Goal: Communication & Community: Answer question/provide support

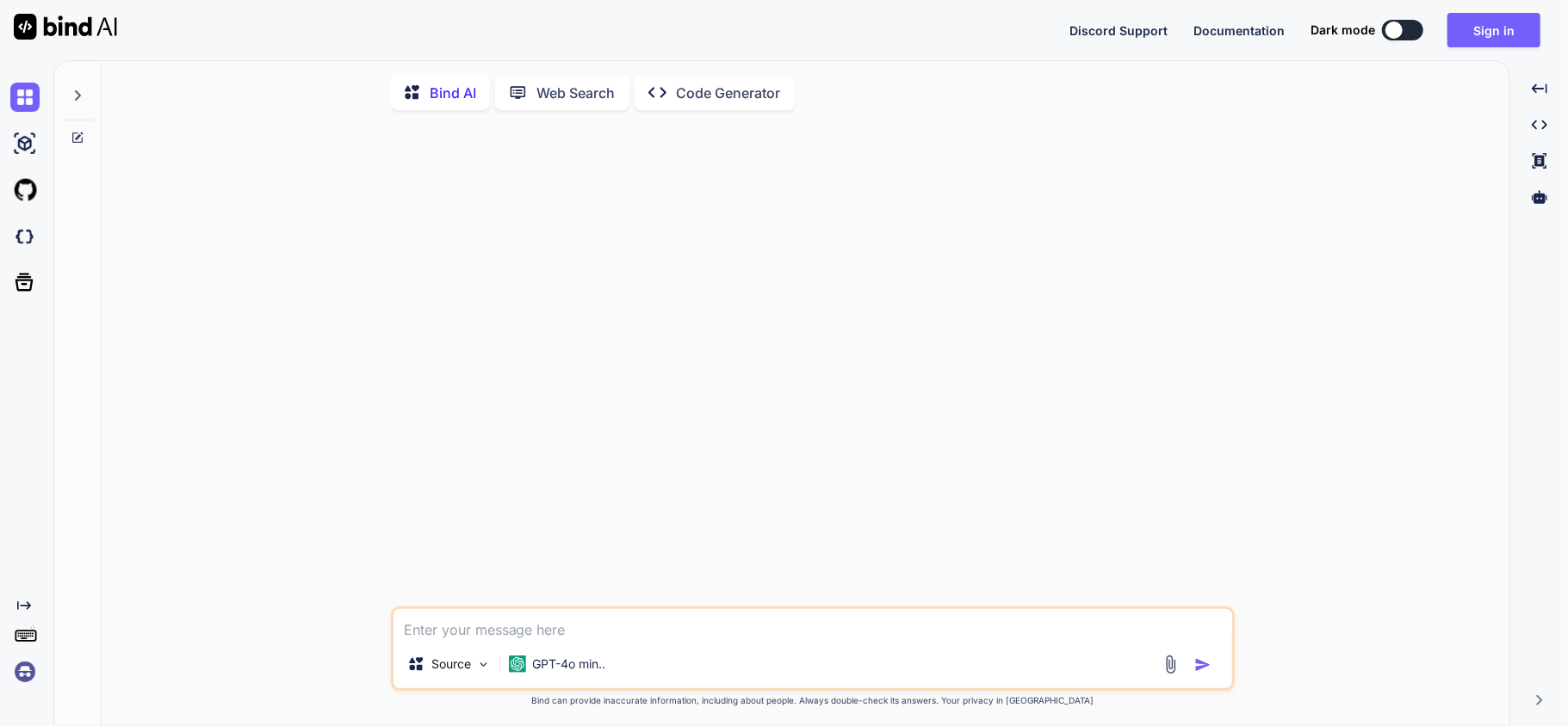
drag, startPoint x: 1275, startPoint y: 0, endPoint x: 620, endPoint y: 284, distance: 713.9
click at [620, 284] on div at bounding box center [815, 365] width 841 height 483
click at [1399, 33] on div at bounding box center [1394, 29] width 17 height 17
type textarea "x"
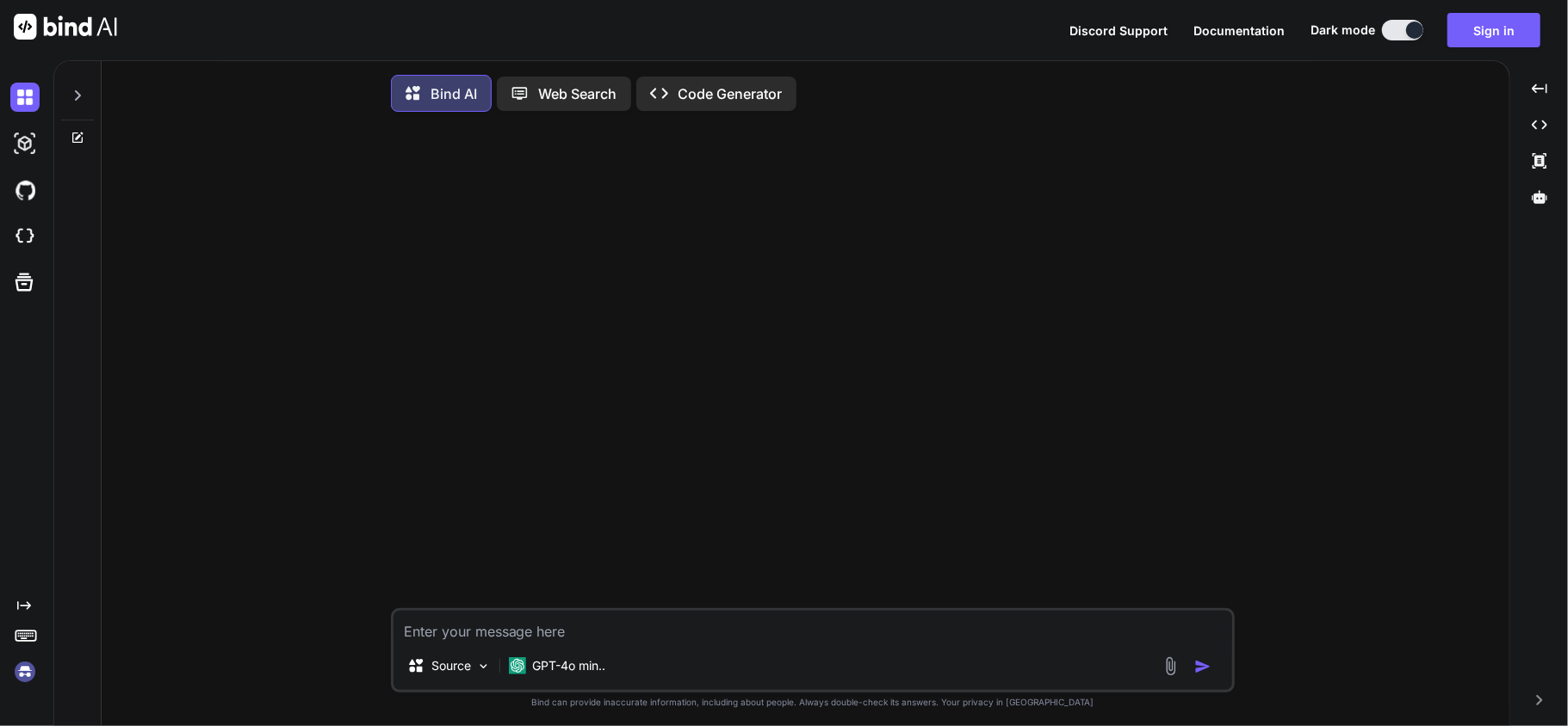
click at [618, 626] on textarea at bounding box center [813, 626] width 839 height 31
click at [1469, 35] on button "Sign in" at bounding box center [1494, 30] width 93 height 34
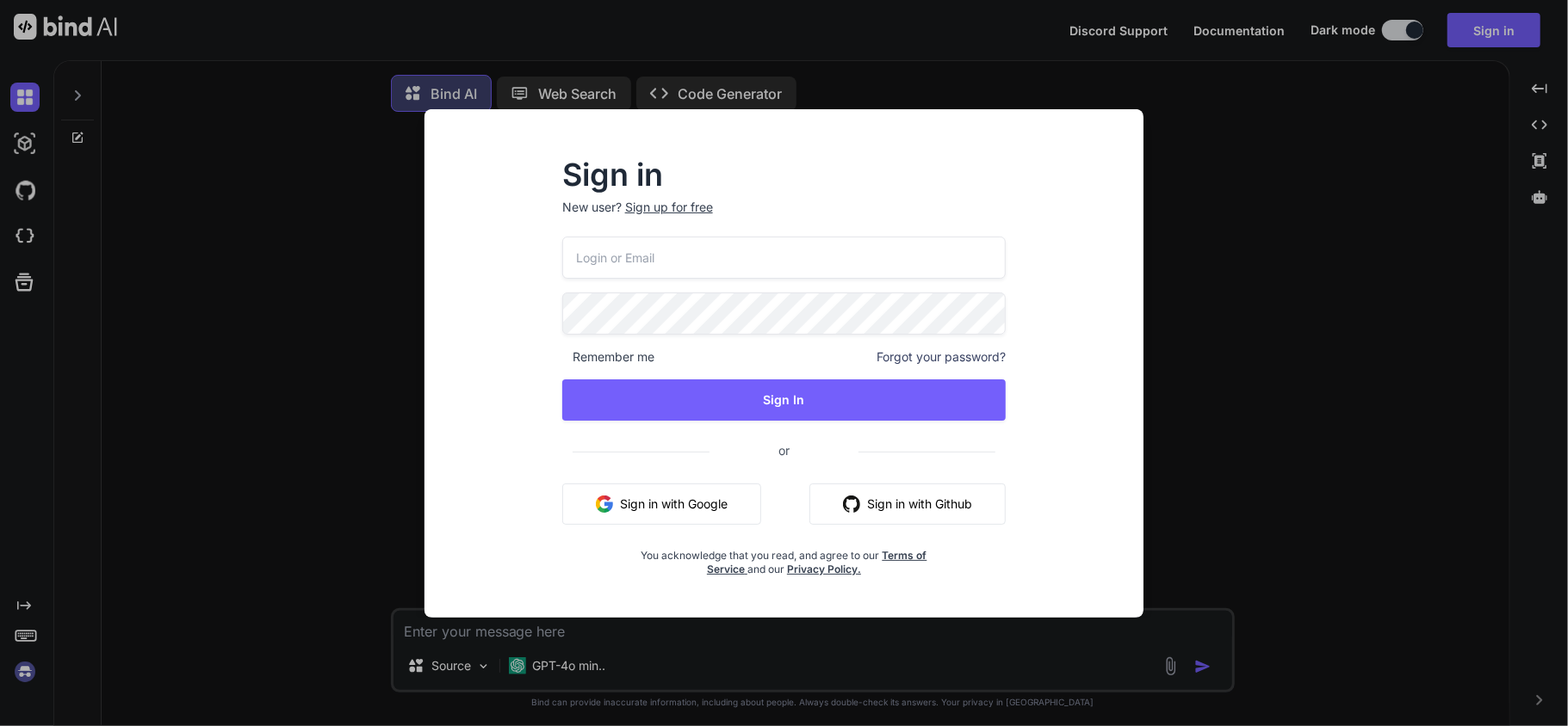
click at [845, 244] on input "email" at bounding box center [784, 258] width 444 height 42
click at [594, 249] on input "[EMAIL_ADDRESS][DOMAIN_NAME]" at bounding box center [784, 258] width 444 height 42
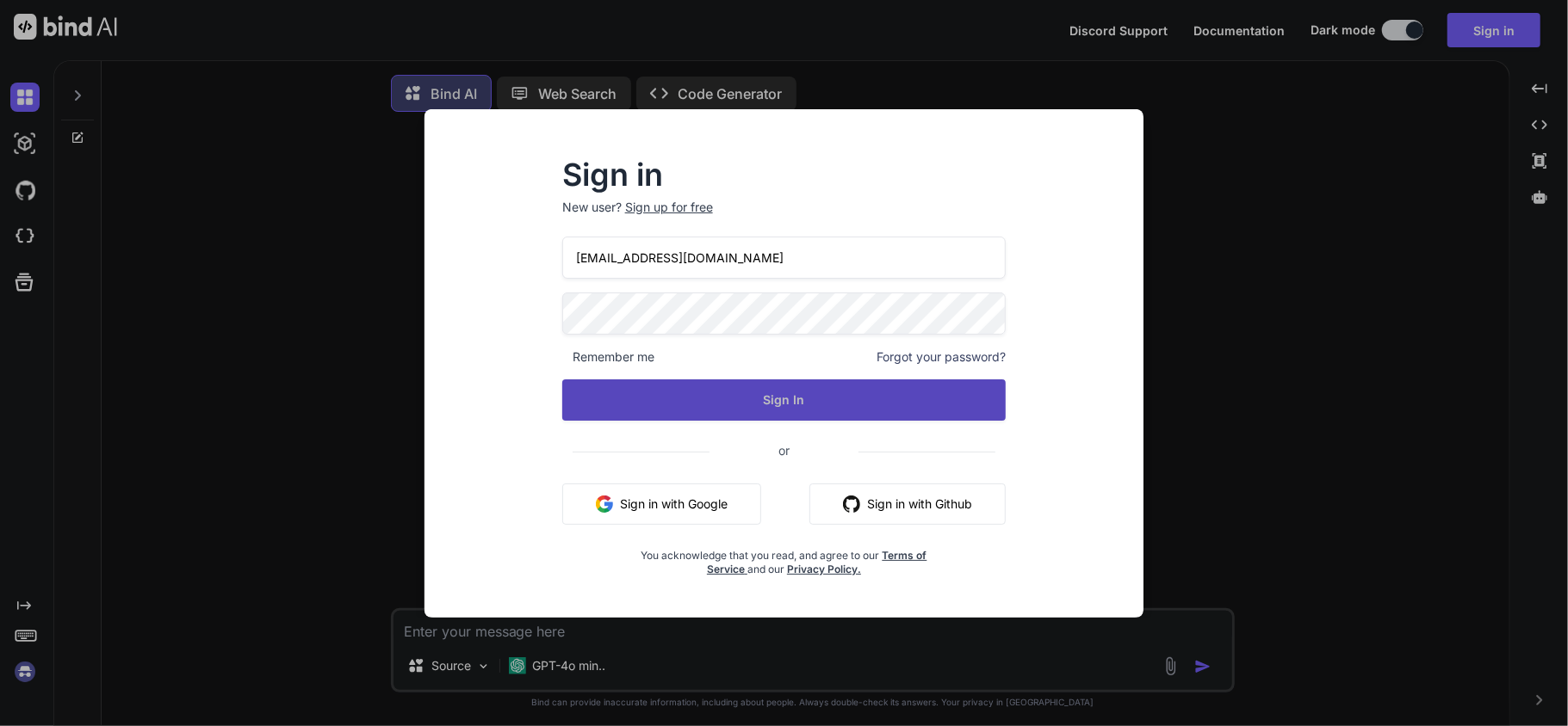
type input "[EMAIL_ADDRESS][DOMAIN_NAME]"
click at [746, 383] on button "Sign In" at bounding box center [784, 400] width 444 height 42
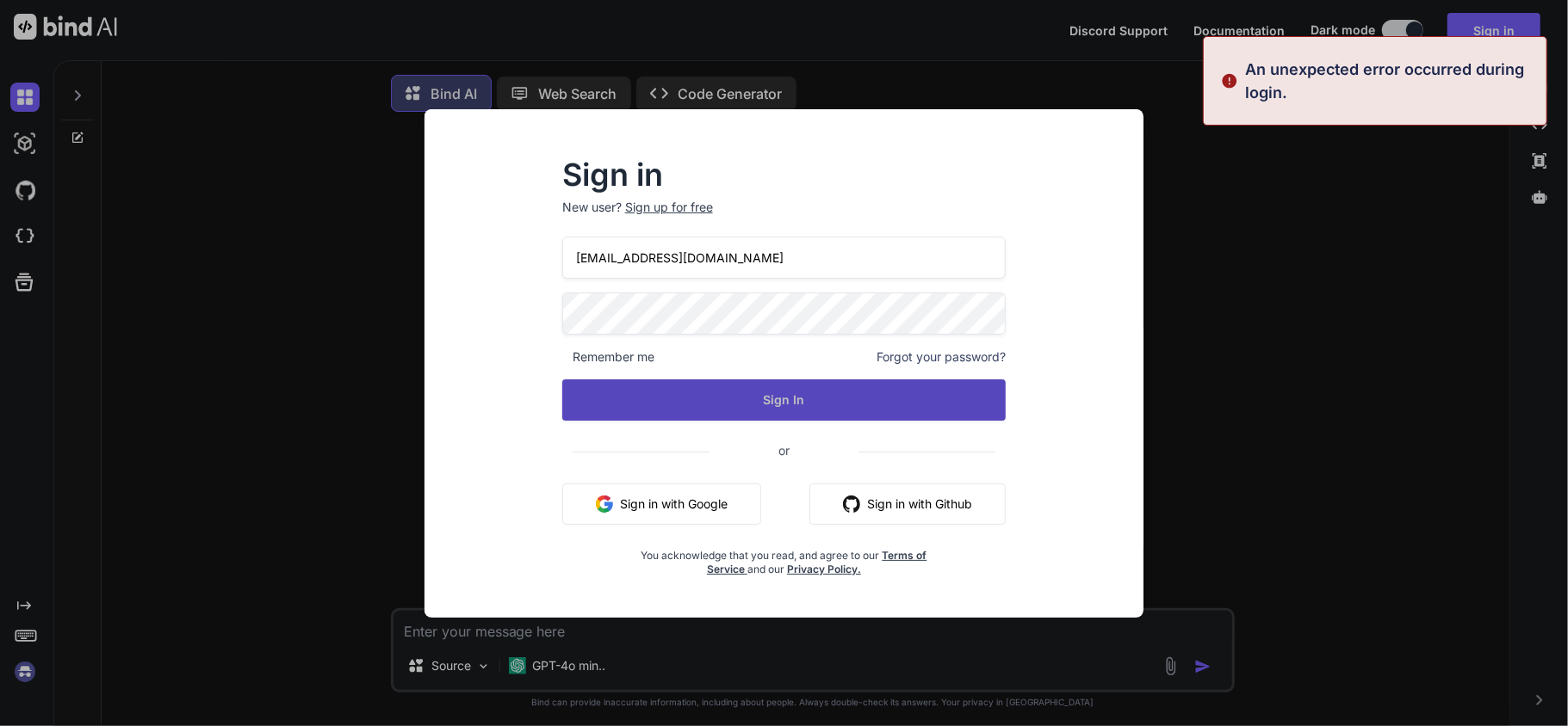
click at [750, 394] on button "Sign In" at bounding box center [784, 400] width 444 height 42
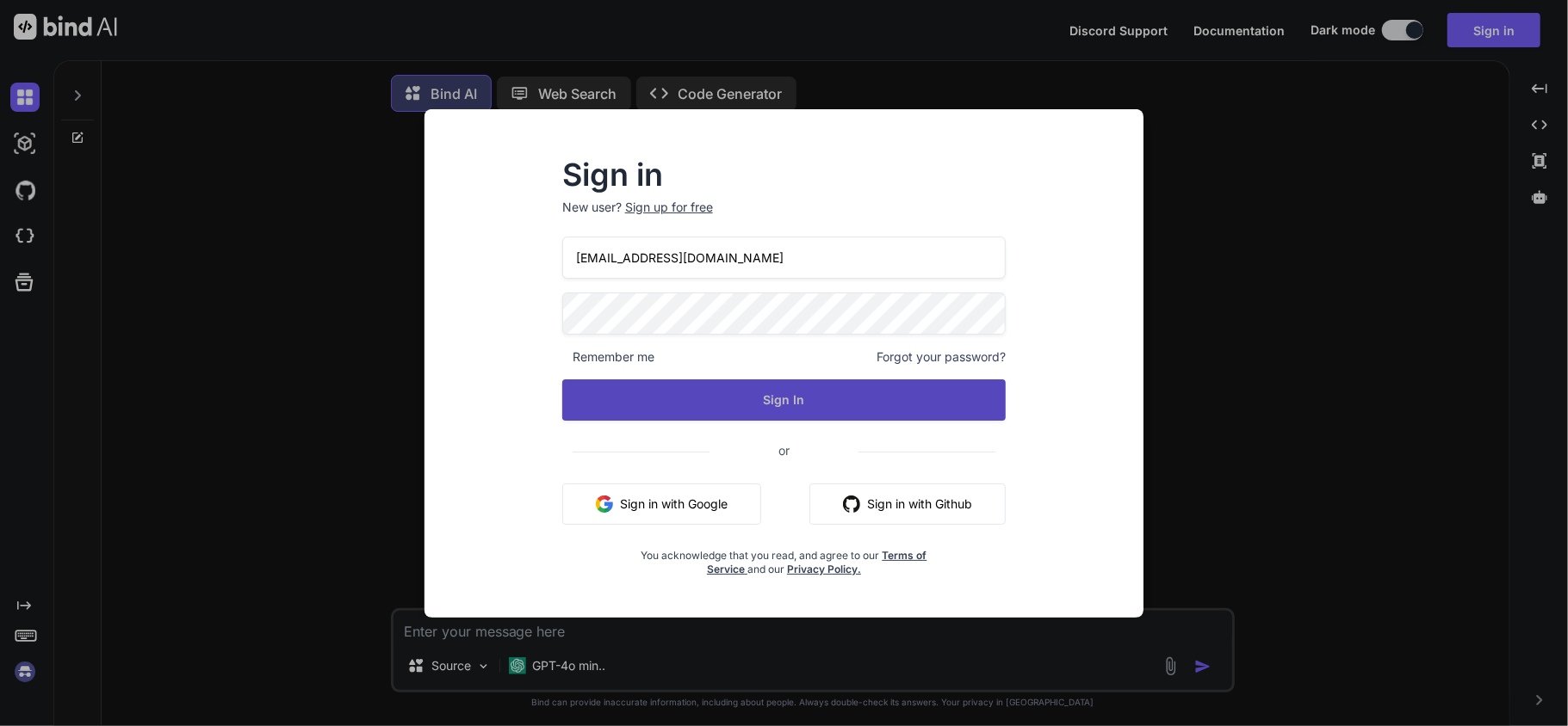
click at [604, 399] on button "Sign In" at bounding box center [784, 400] width 444 height 42
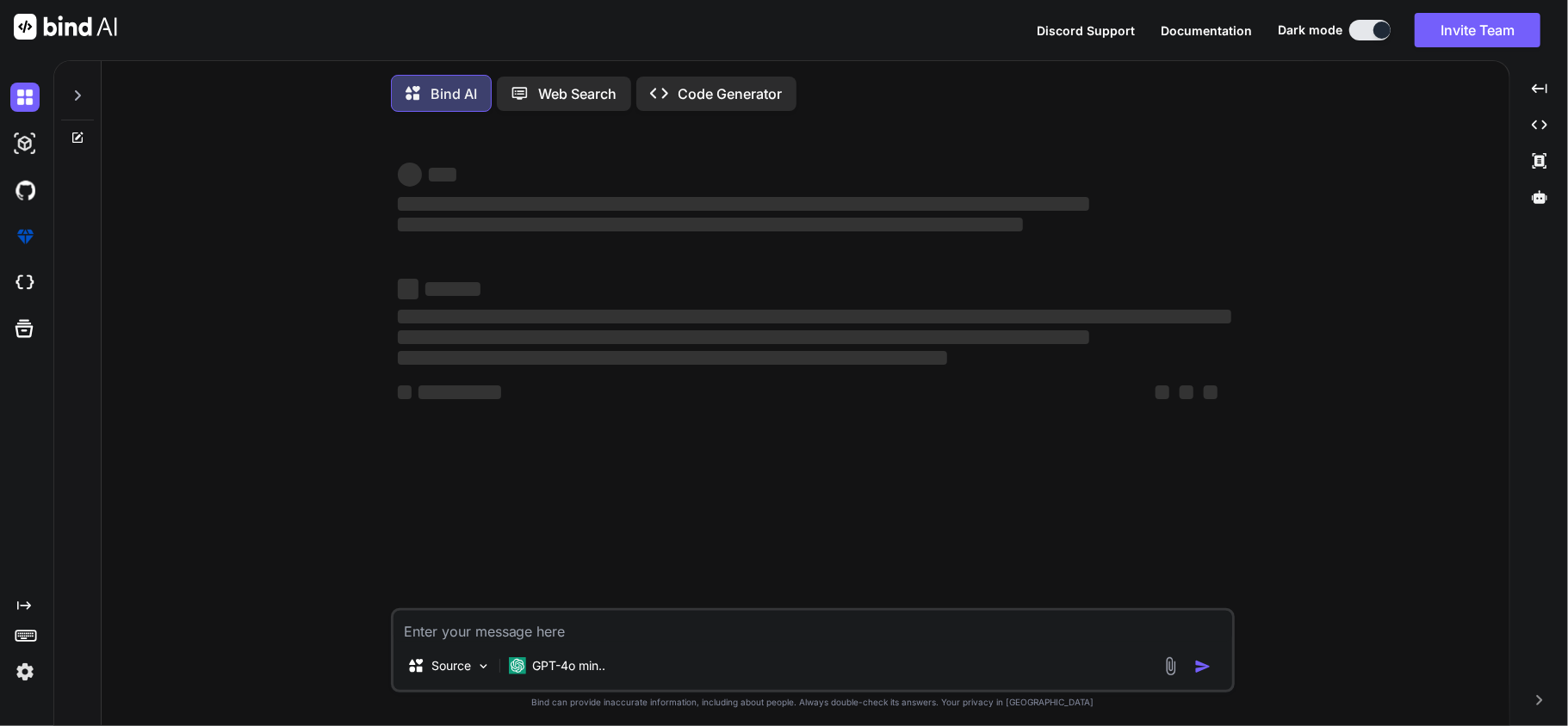
type textarea "x"
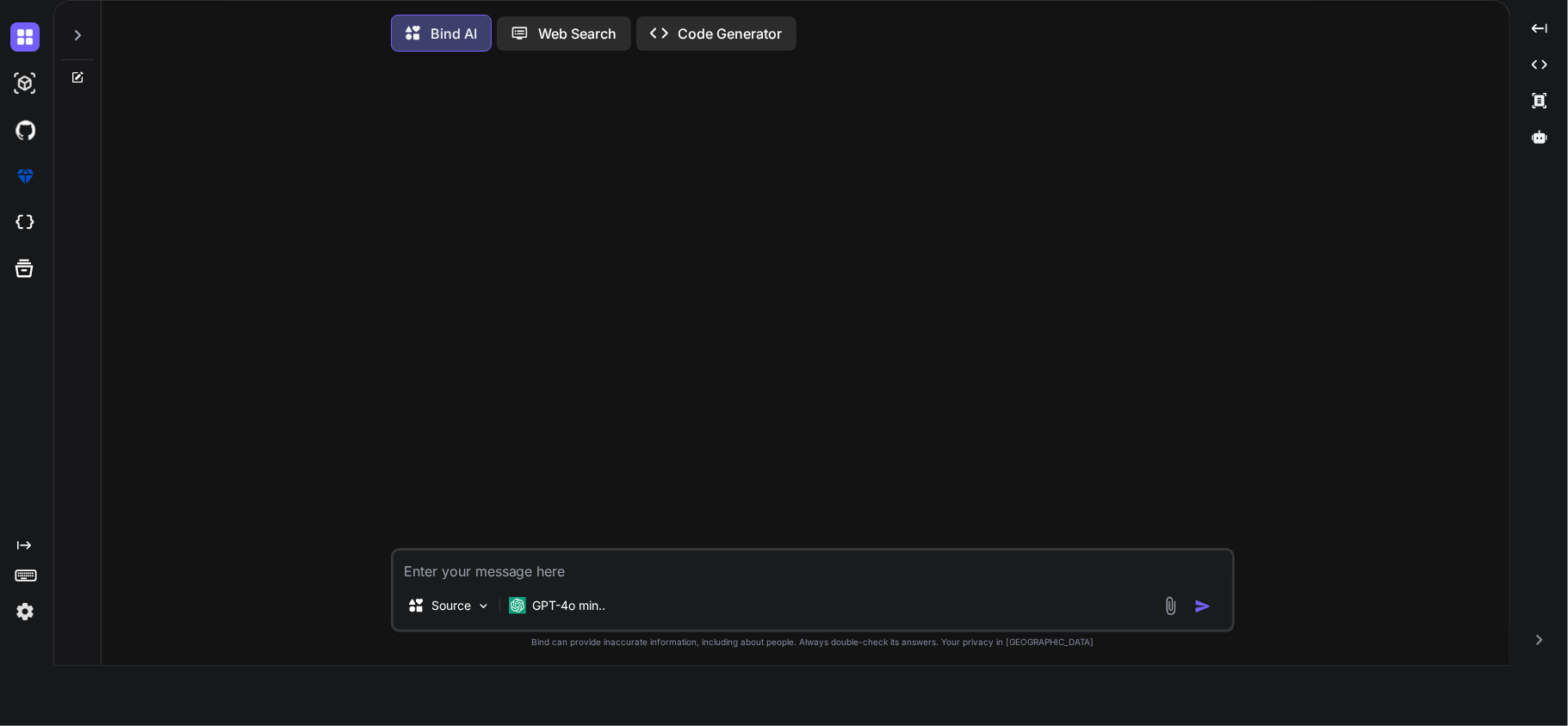
click at [586, 573] on textarea at bounding box center [813, 566] width 839 height 31
paste textarea "// import React, { useEffect, useRef } from 'react'; // import { Chart, registe…"
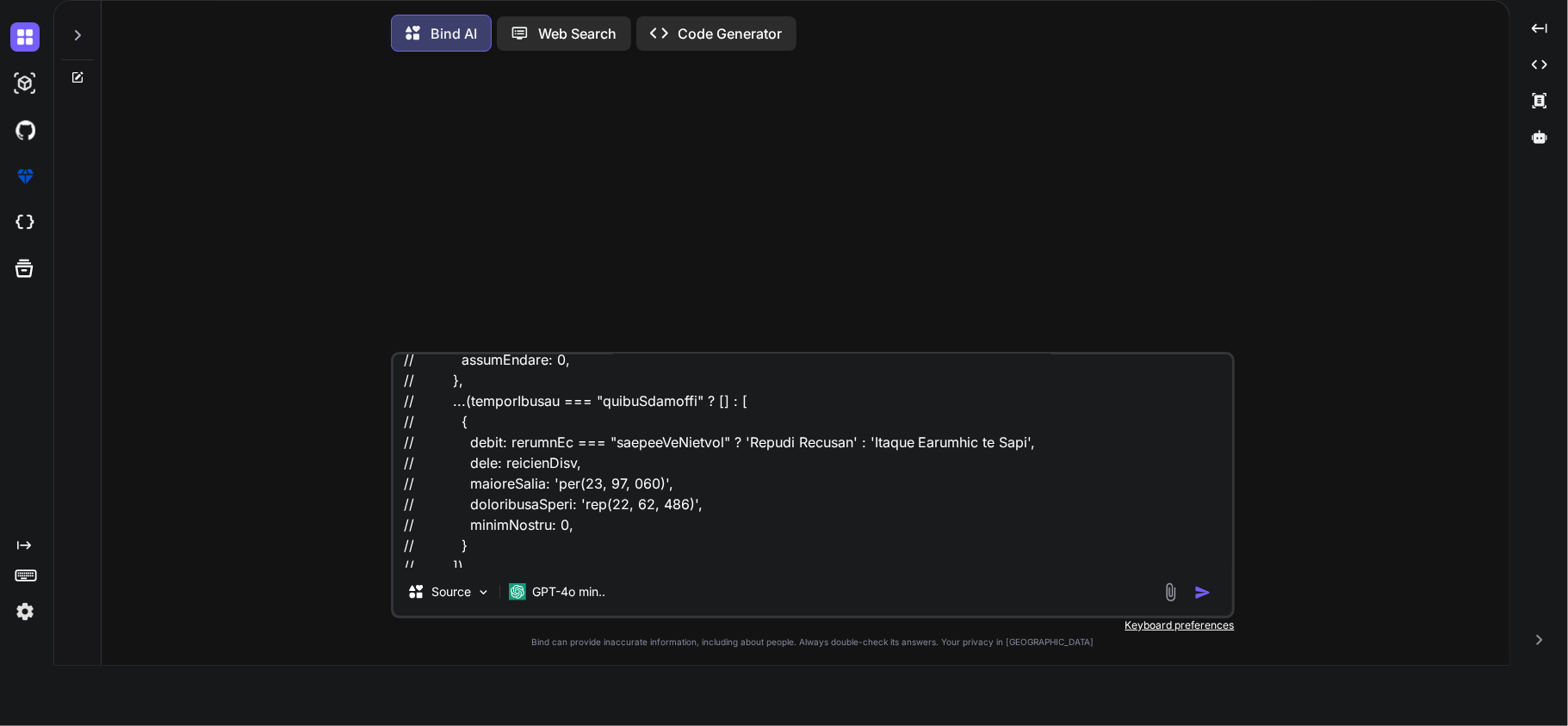
scroll to position [2337, 0]
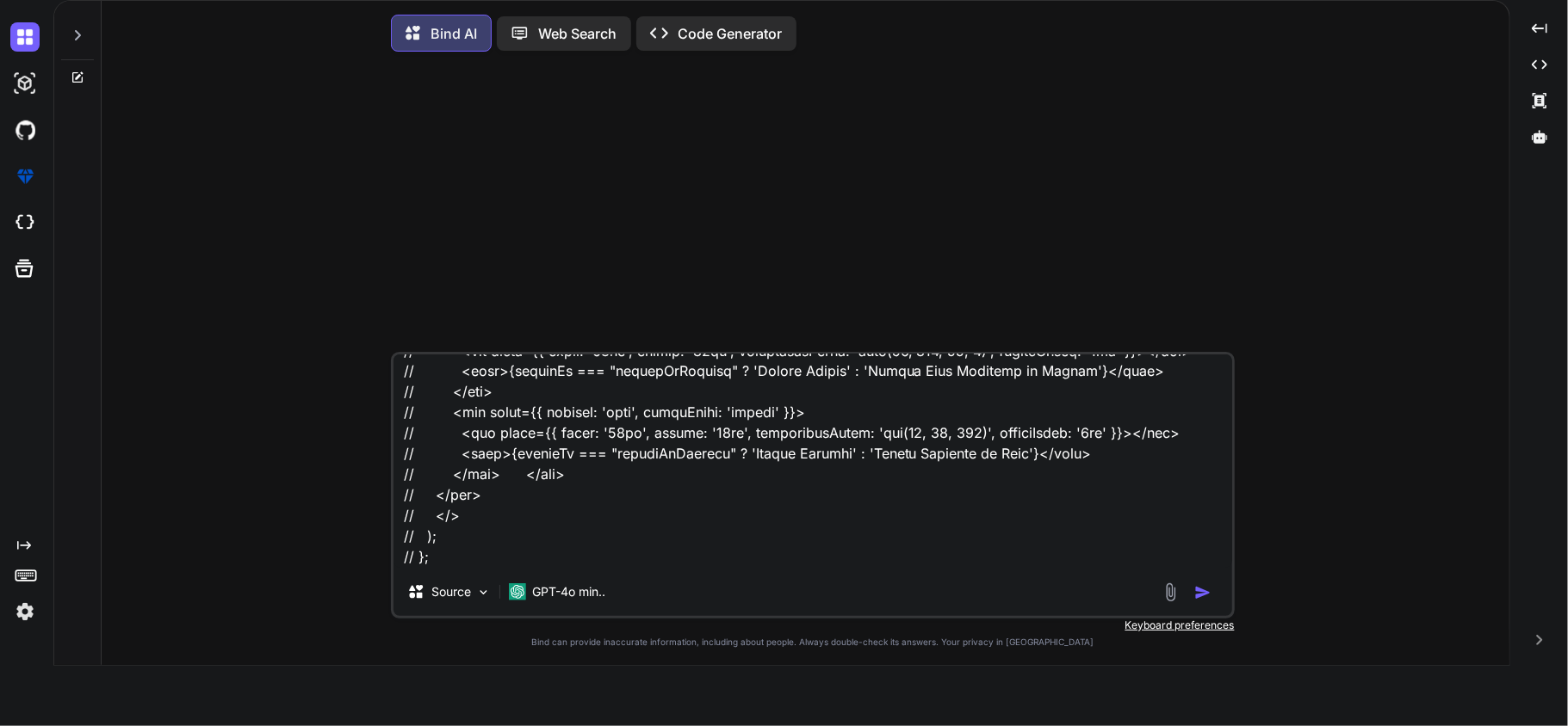
click at [538, 559] on textarea at bounding box center [813, 461] width 839 height 213
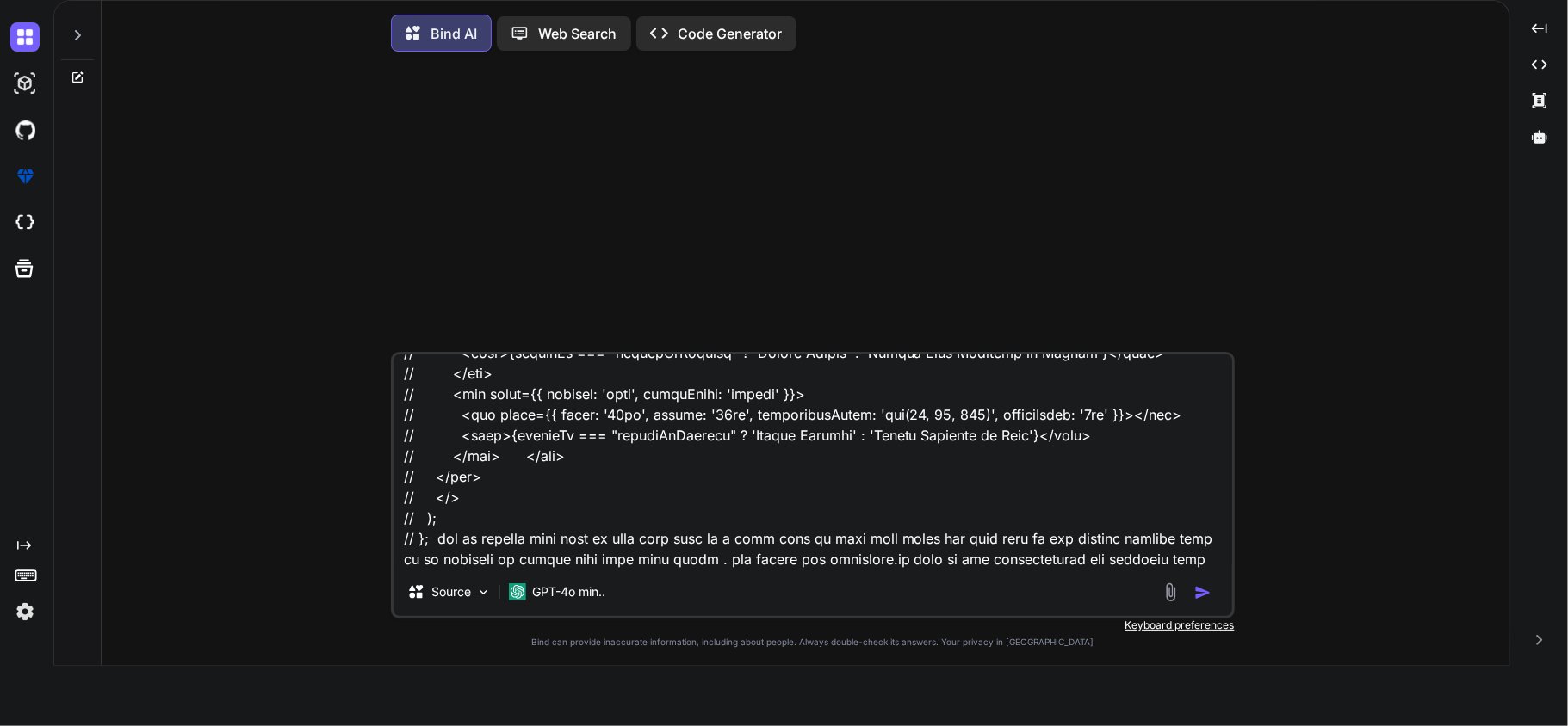
scroll to position [2376, 0]
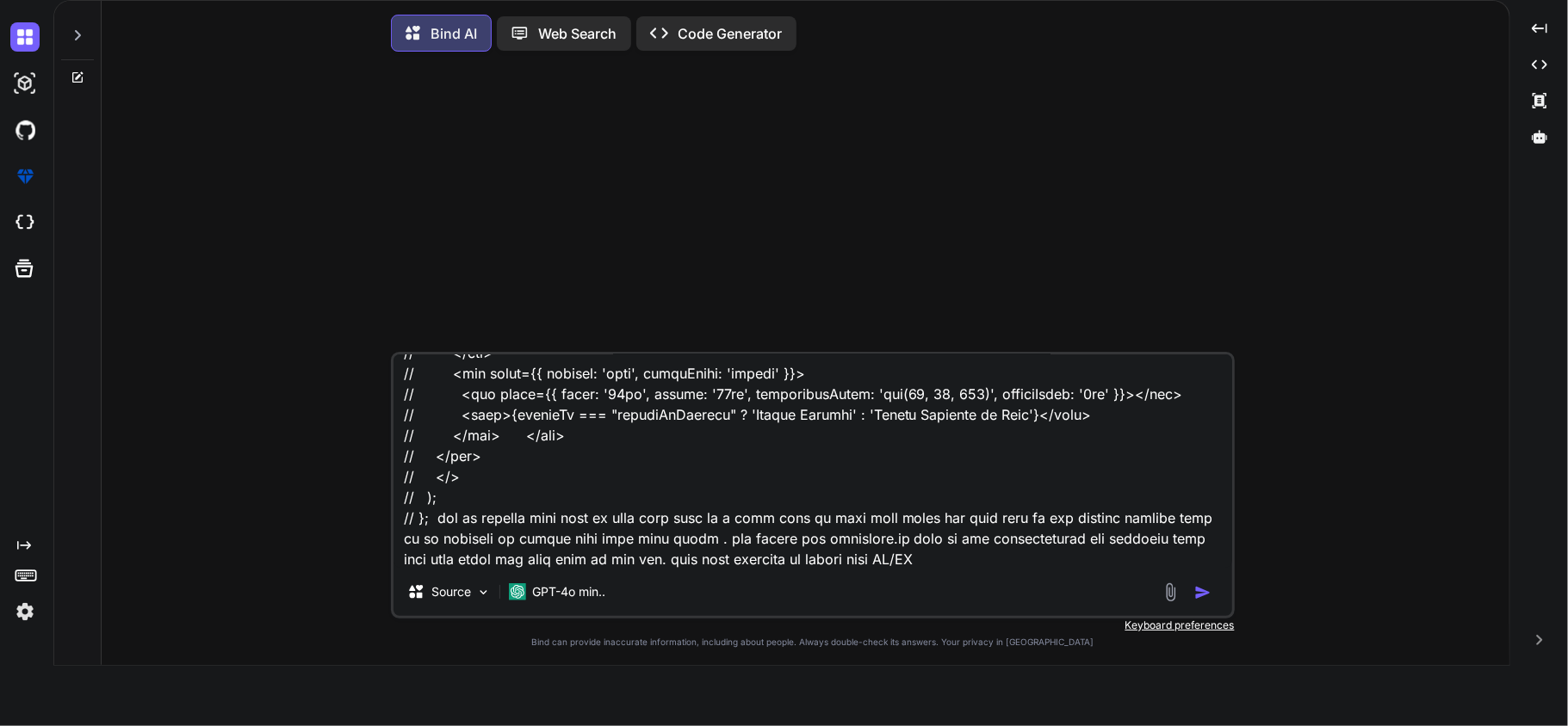
click at [981, 562] on textarea at bounding box center [813, 461] width 839 height 213
paste textarea "const DEFAULT_TIMEZONE = 'America/Los_Angeles'; export function getDatesInRange…"
type textarea "// import React, { useEffect, useRef } from 'react'; // import { Chart, registe…"
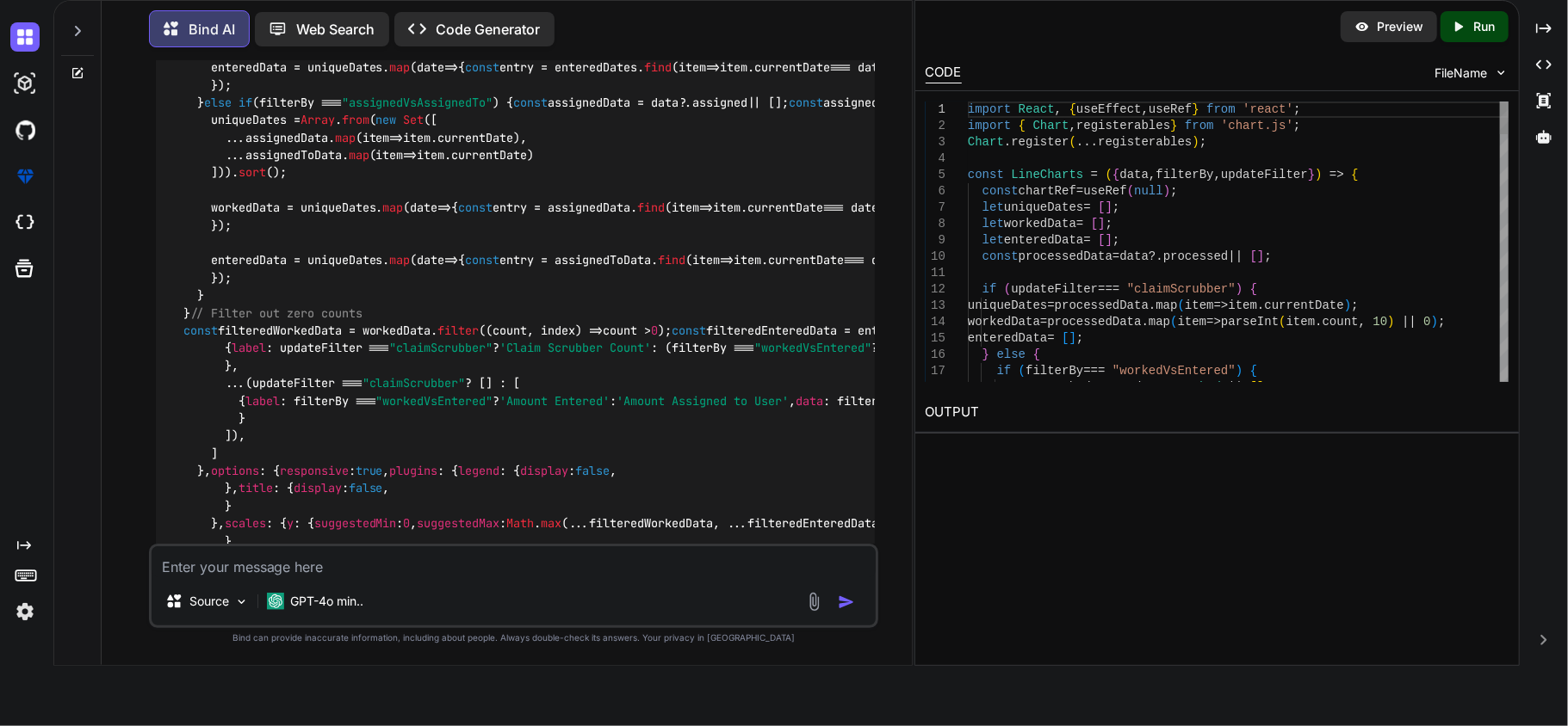
scroll to position [2355, 0]
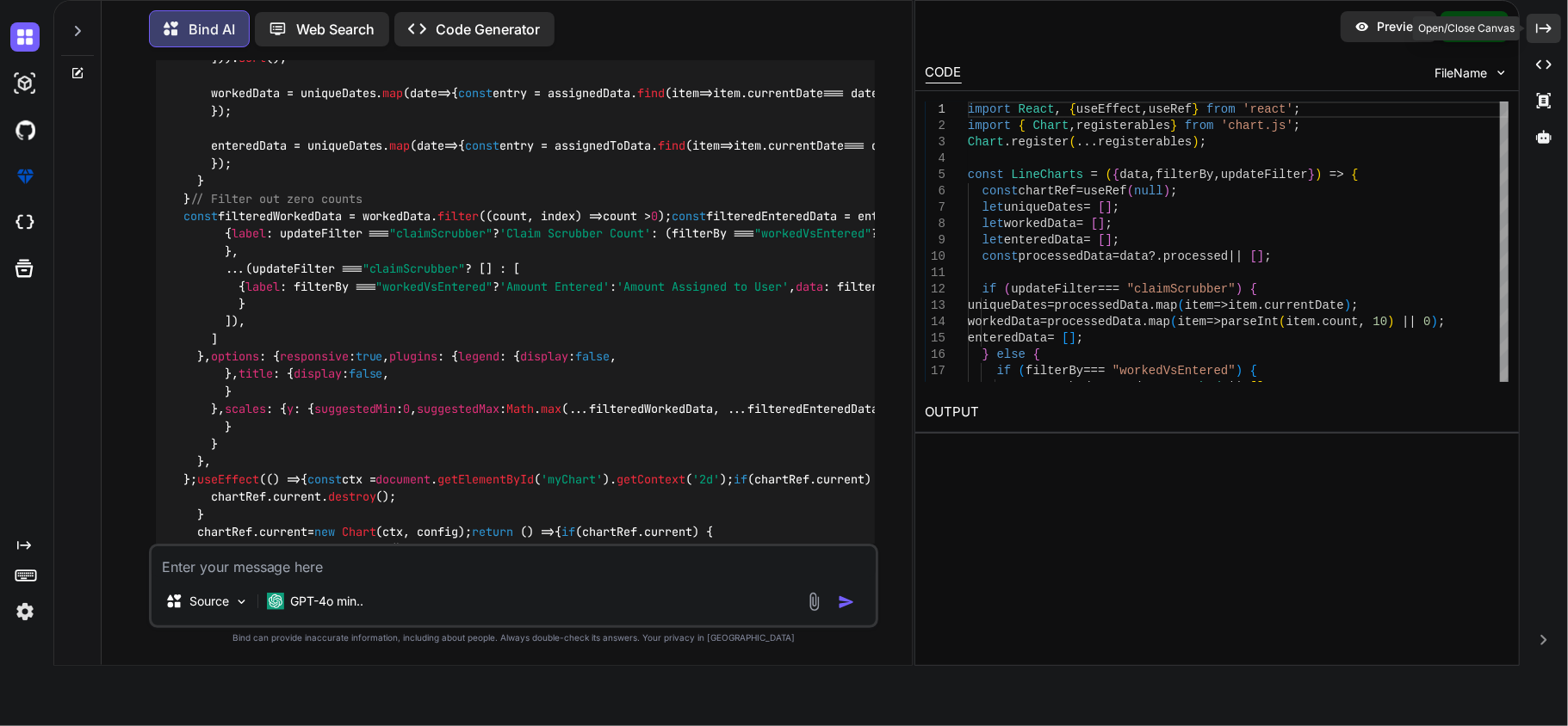
click at [1469, 29] on icon at bounding box center [1544, 27] width 16 height 10
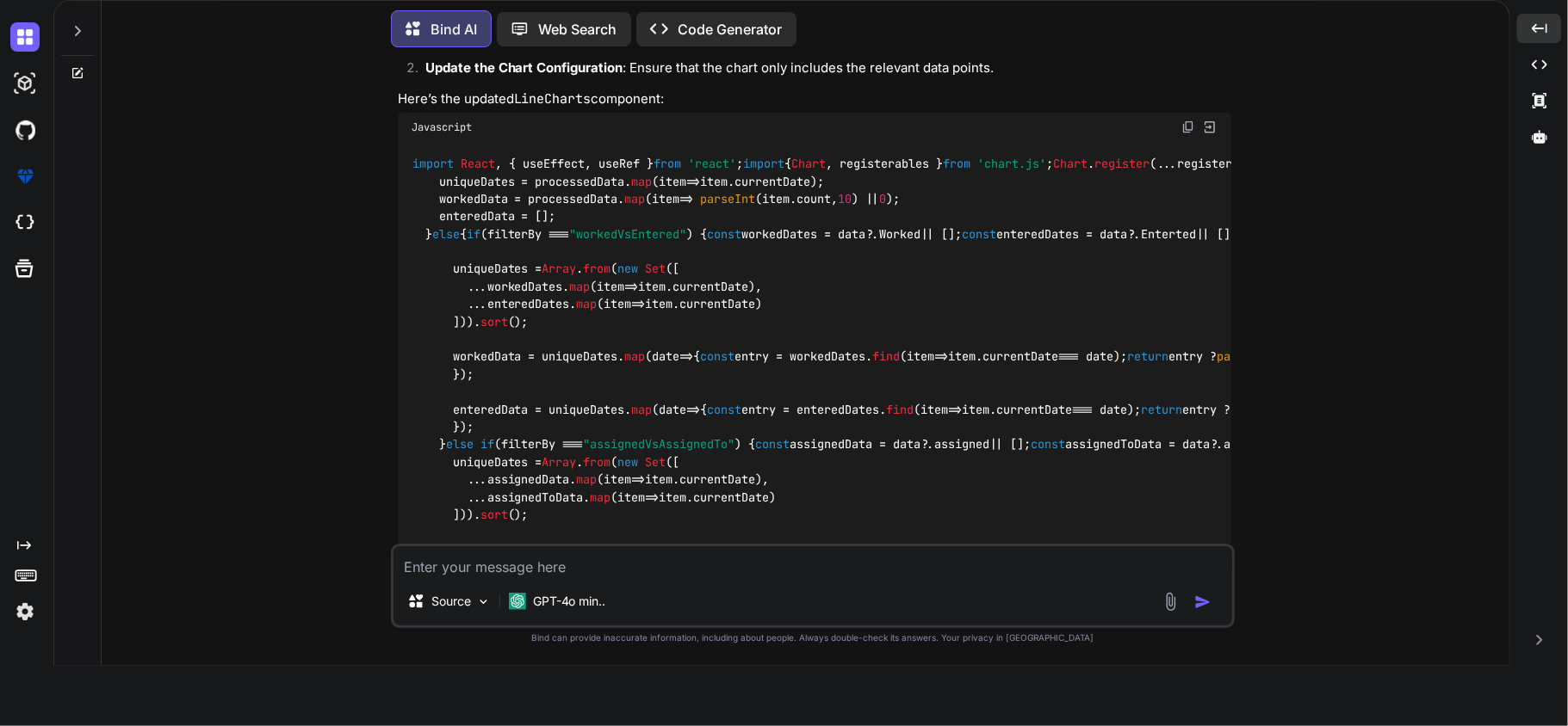
scroll to position [2220, 0]
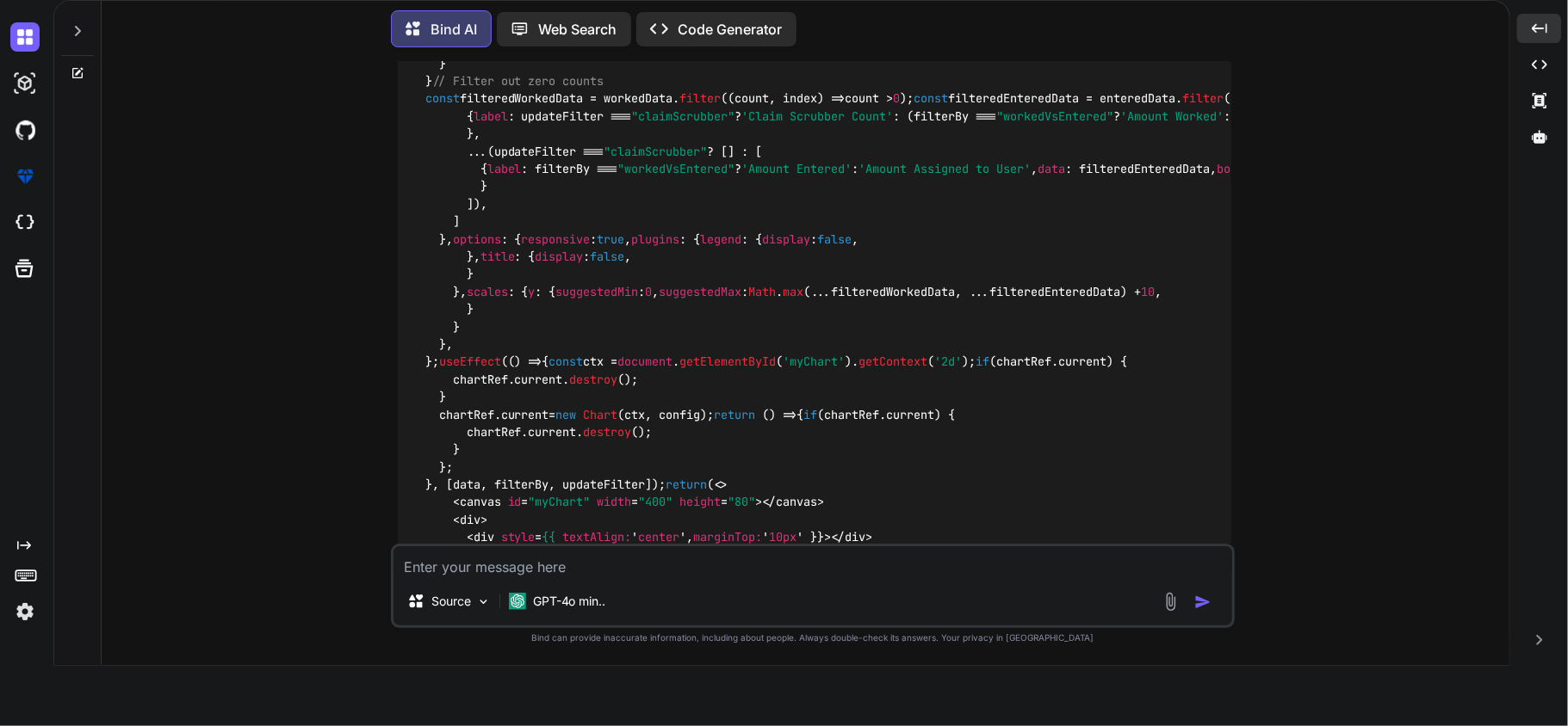
click at [762, 575] on textarea at bounding box center [813, 562] width 839 height 31
paste textarea "const DEFAULT_TIMEZONE = 'America/Los_Angeles'; export function getDatesInRange…"
type textarea "AND WAHT ABOUT DATE UTILS.JS const DEFAULT_TIMEZONE = 'America/Los_Angeles'; ex…"
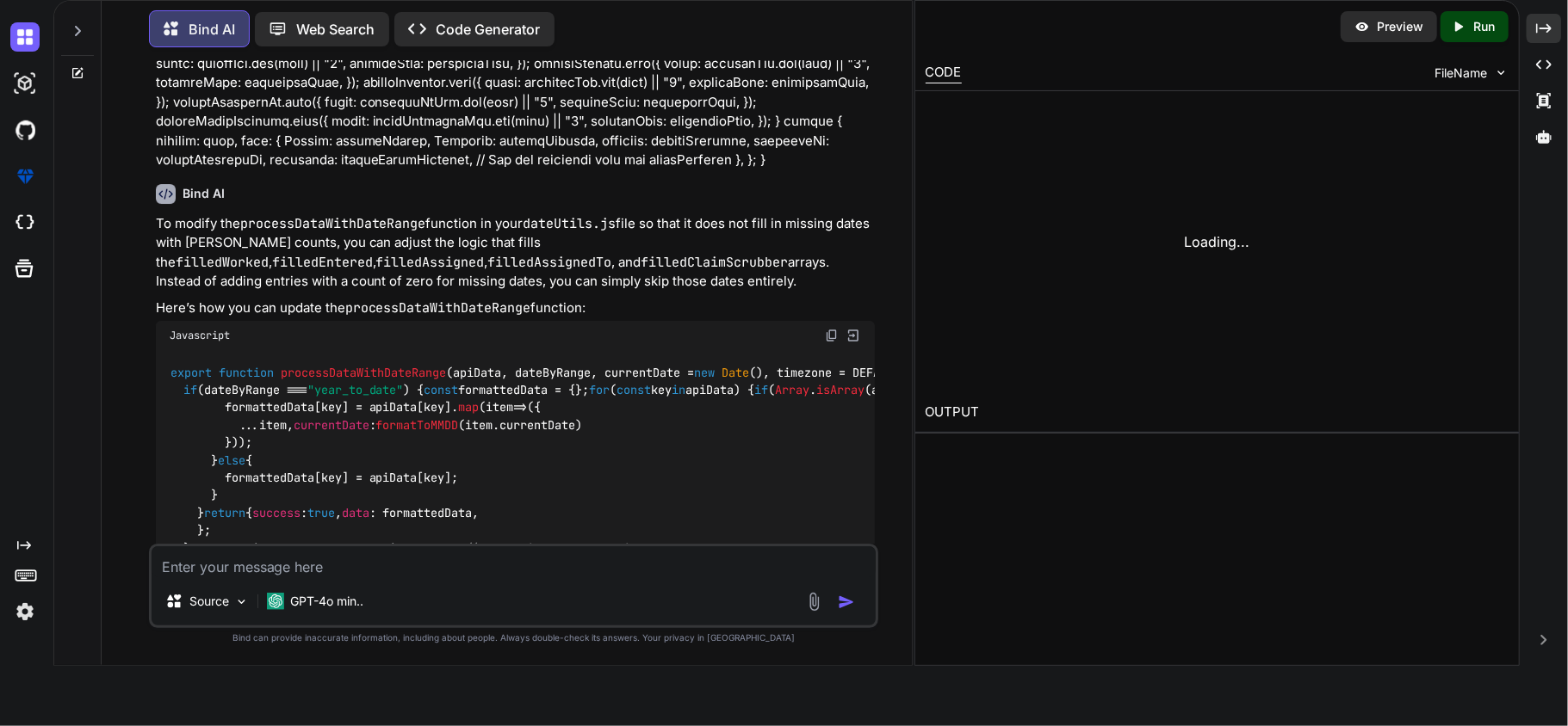
scroll to position [4620, 0]
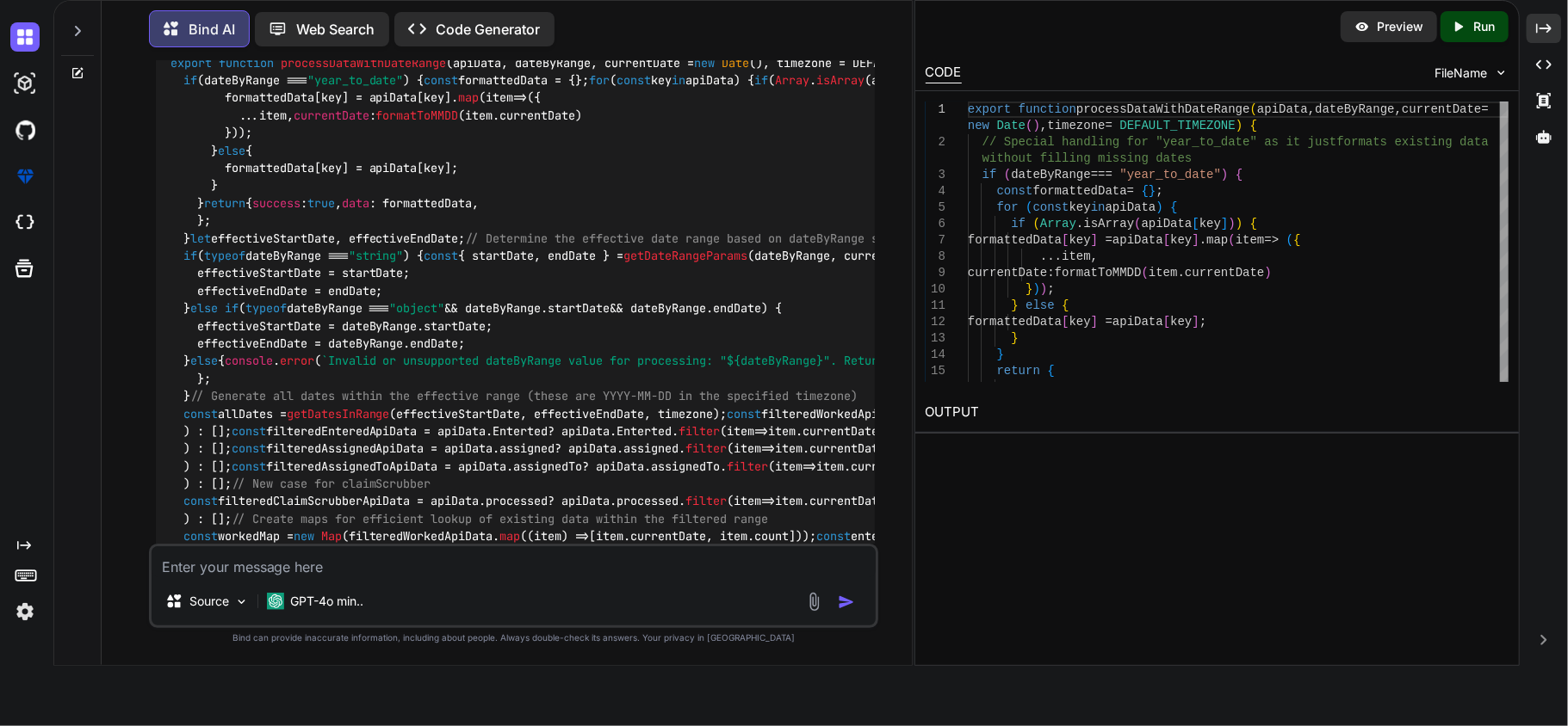
click at [484, 562] on textarea at bounding box center [513, 562] width 725 height 31
paste textarea "[DOMAIN_NAME]("processedVolume", body_data) .then((res) => { console.log("claim…"
type textarea "THIS I CALL IN MY DASBOARD API [DOMAIN_NAME]("processedVolume", body_data) .the…"
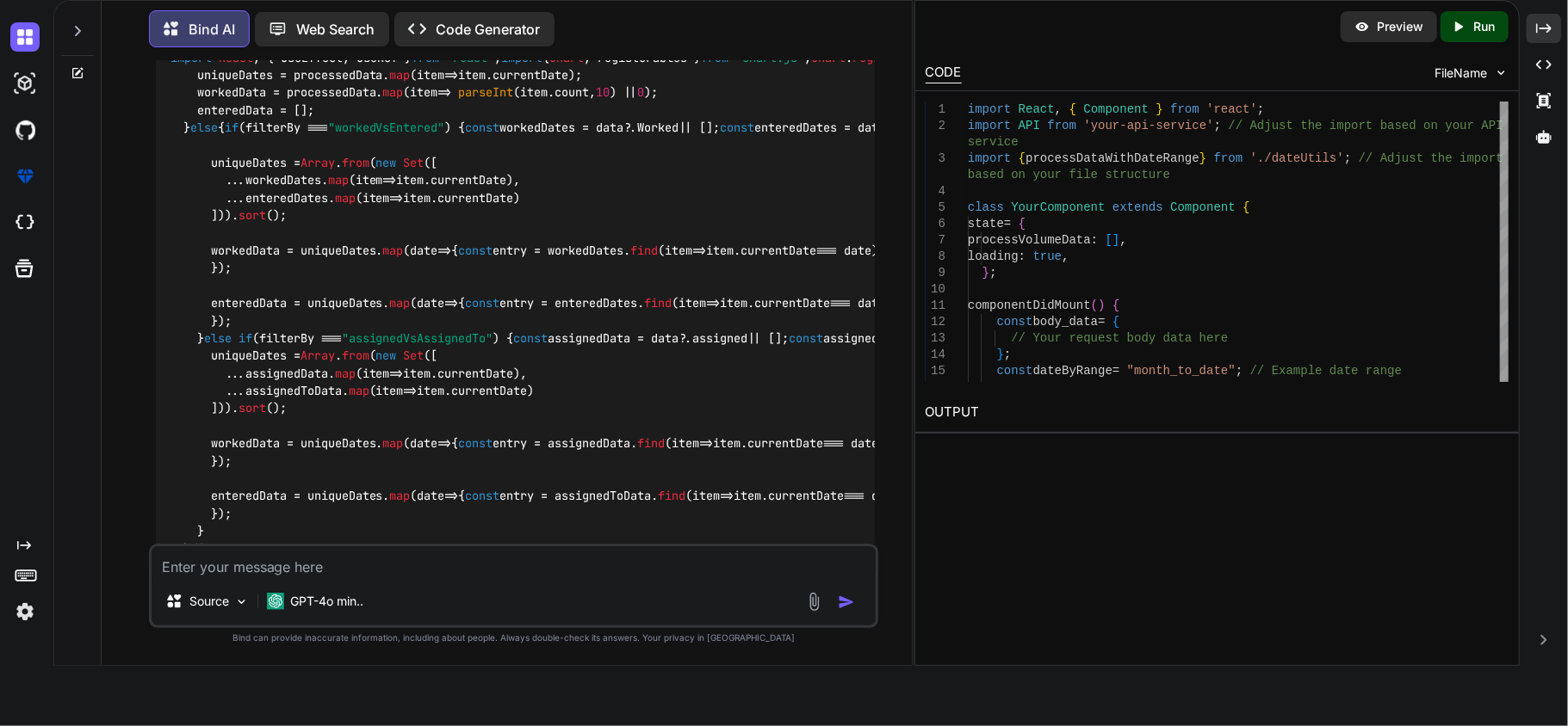
scroll to position [1797, 0]
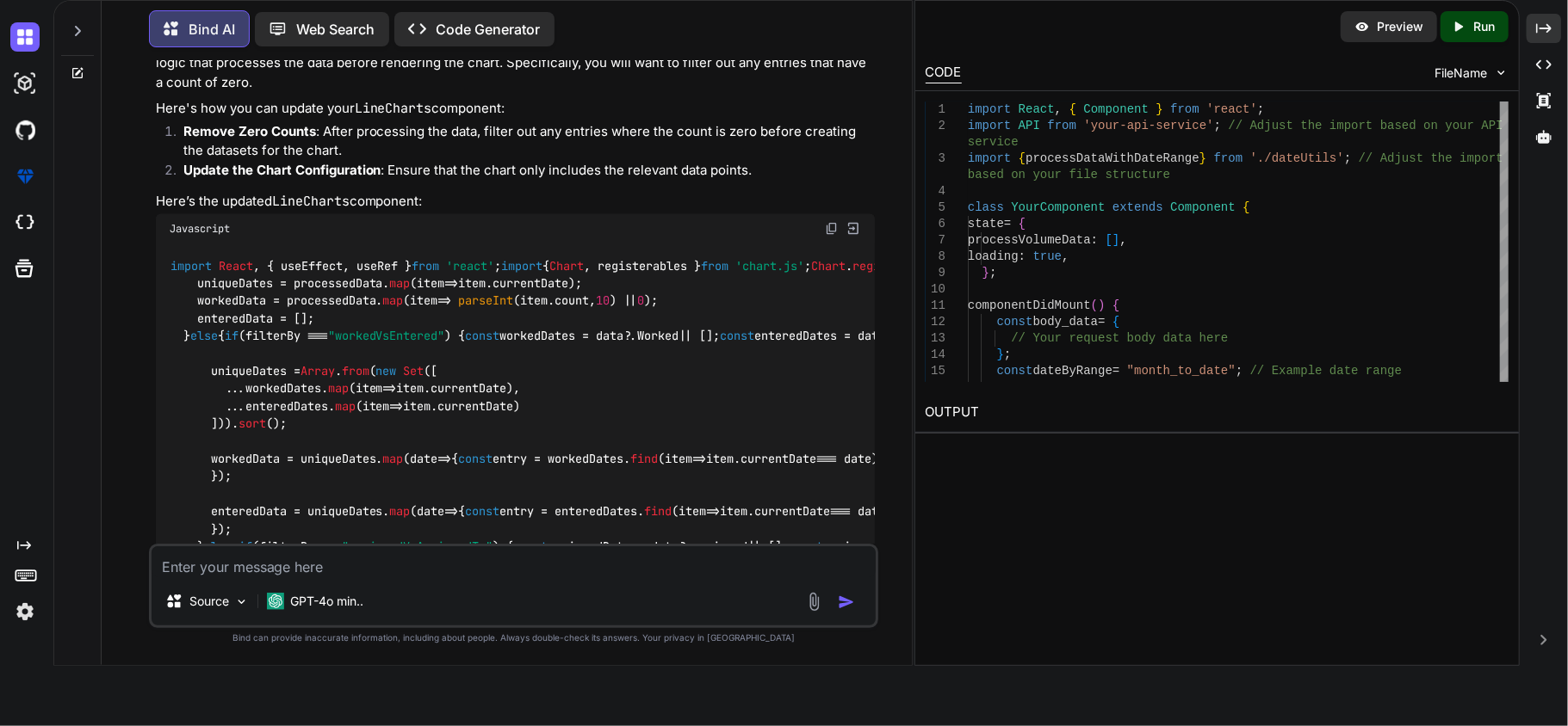
click at [830, 229] on img at bounding box center [832, 229] width 14 height 14
click at [431, 579] on div "Source GPT-4o min.." at bounding box center [513, 585] width 730 height 84
click at [438, 571] on textarea at bounding box center [513, 562] width 725 height 31
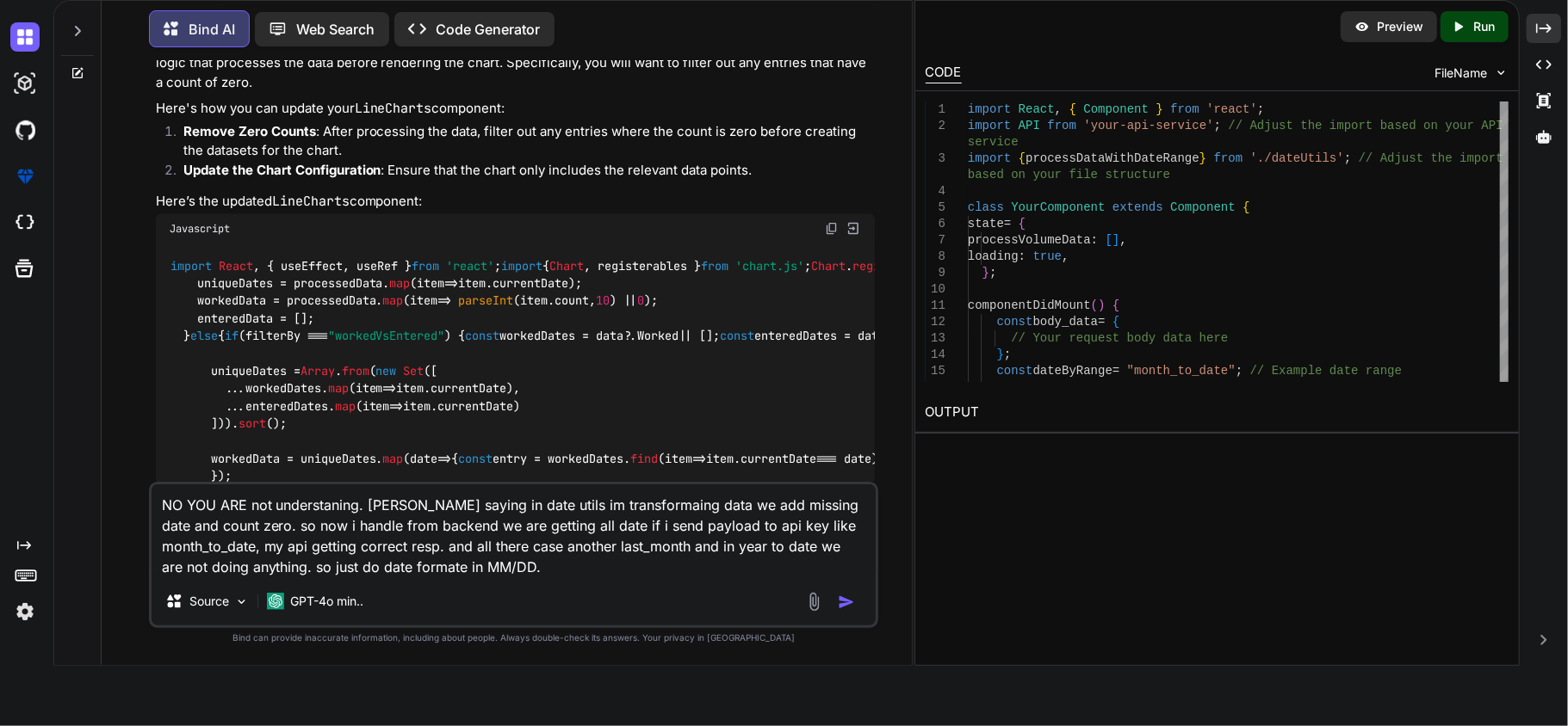
type textarea "NO YOU ARE not understaning. [PERSON_NAME] saying in date utils im transformain…"
click at [842, 597] on img "button" at bounding box center [846, 601] width 17 height 17
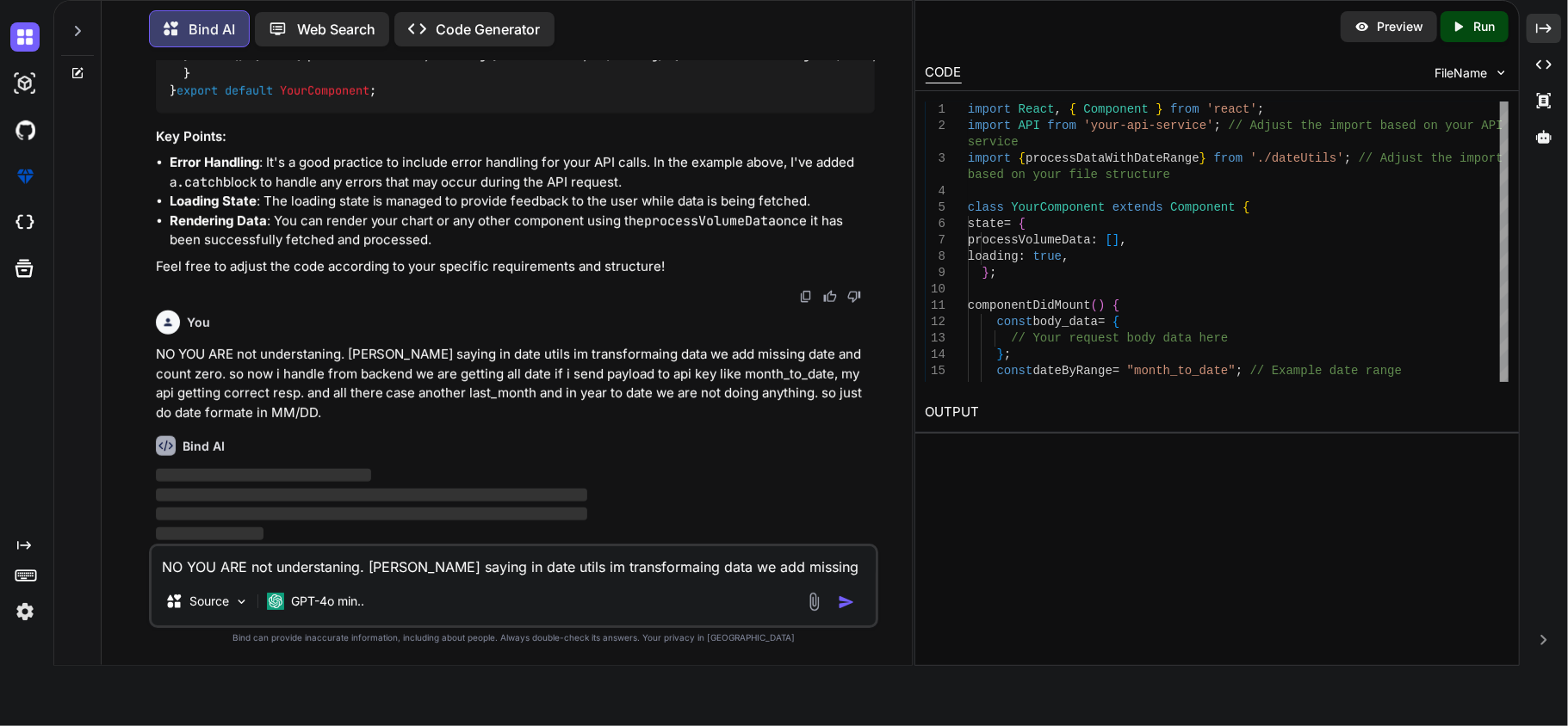
scroll to position [9442, 0]
click at [363, 565] on textarea "NO YOU ARE not understaning. [PERSON_NAME] saying in date utils im transformain…" at bounding box center [513, 562] width 725 height 31
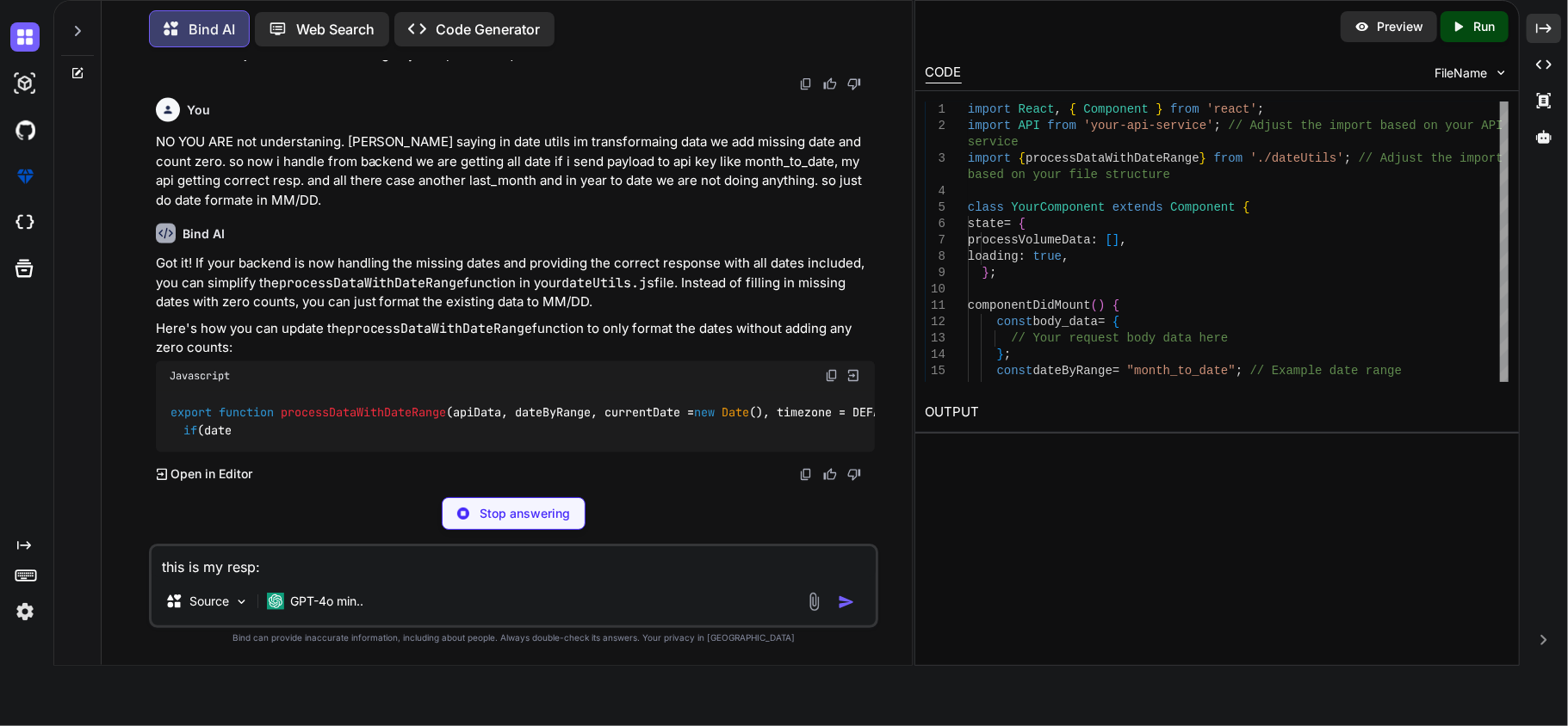
paste textarea "{ "Worked": [ { "count": "2", "currentDate": "[DATE]" }, { "count": "0", "curre…"
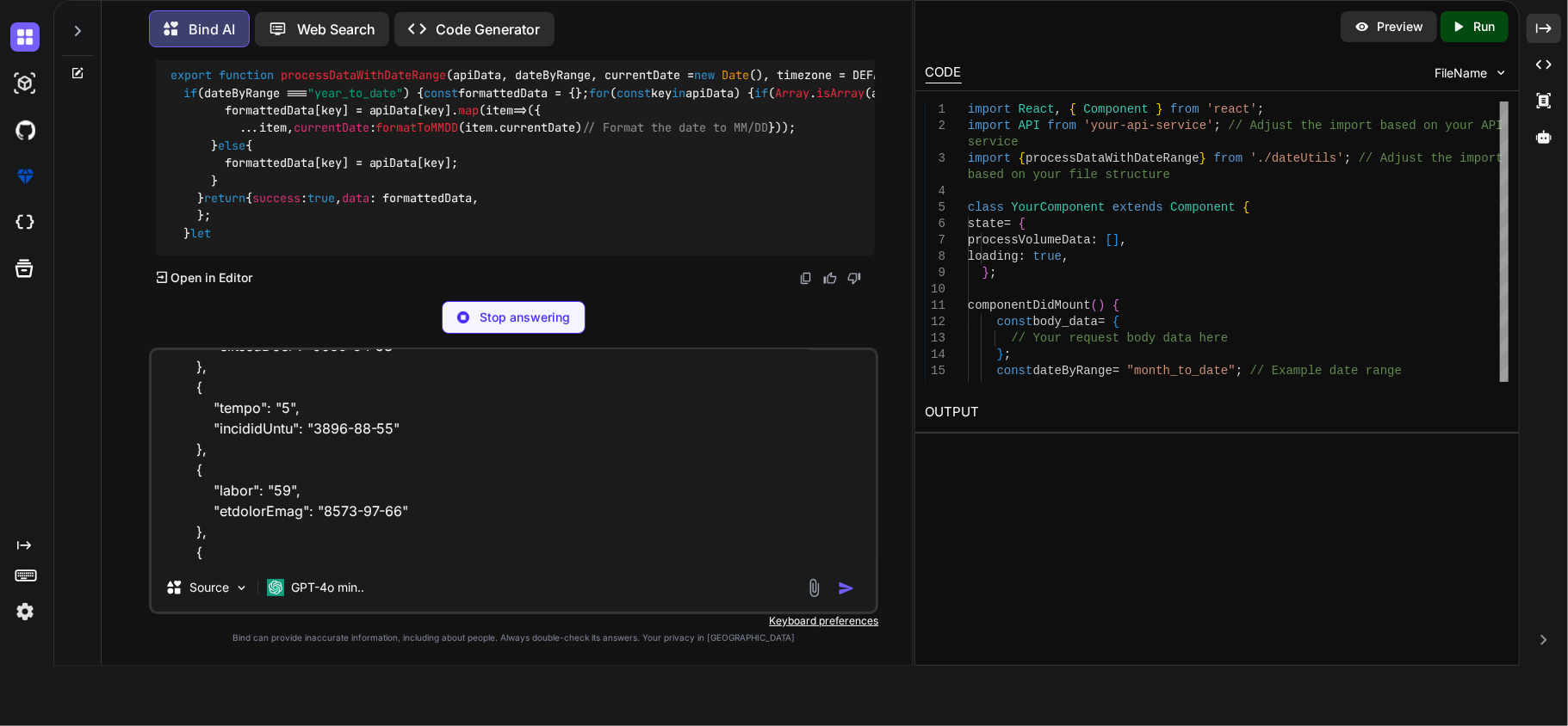
scroll to position [0, 0]
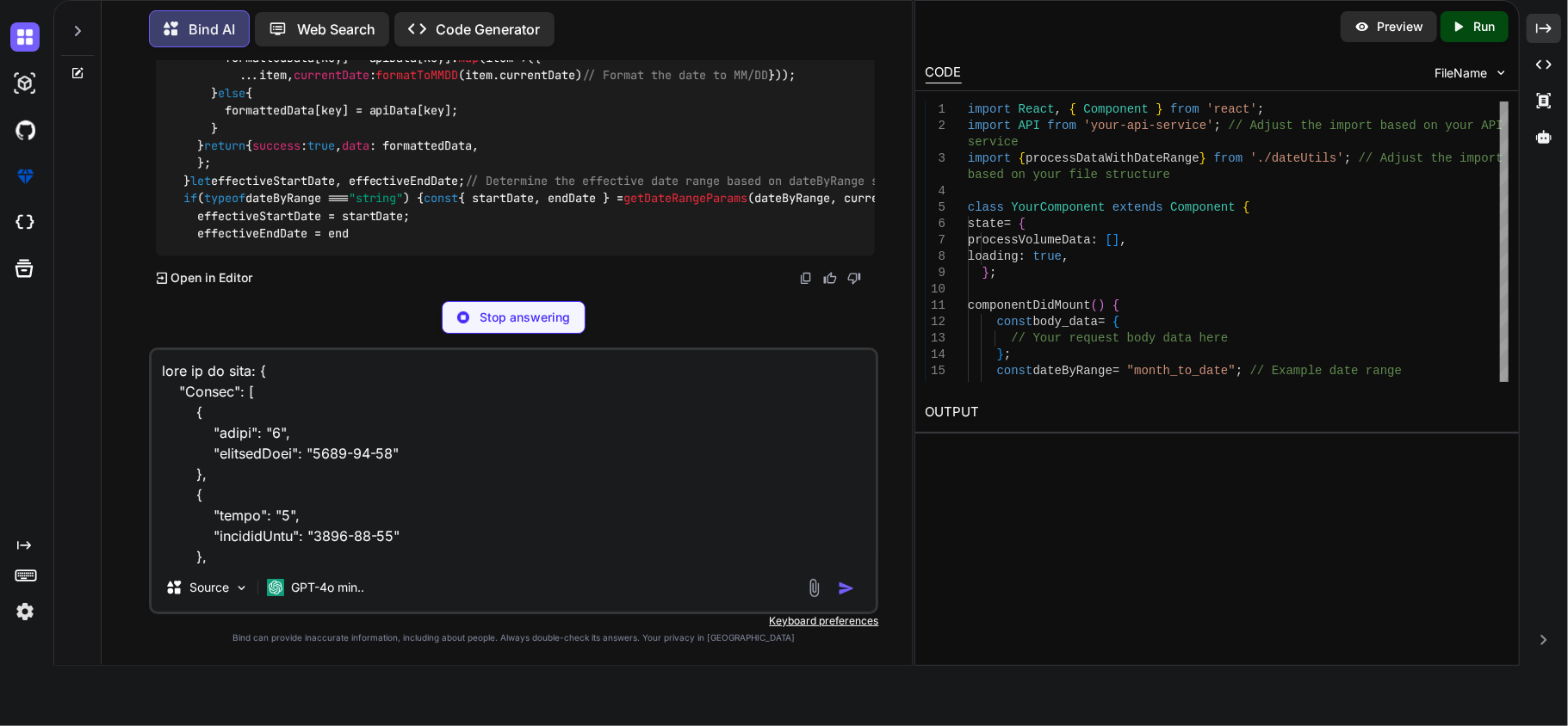
click at [224, 375] on textarea at bounding box center [513, 456] width 725 height 213
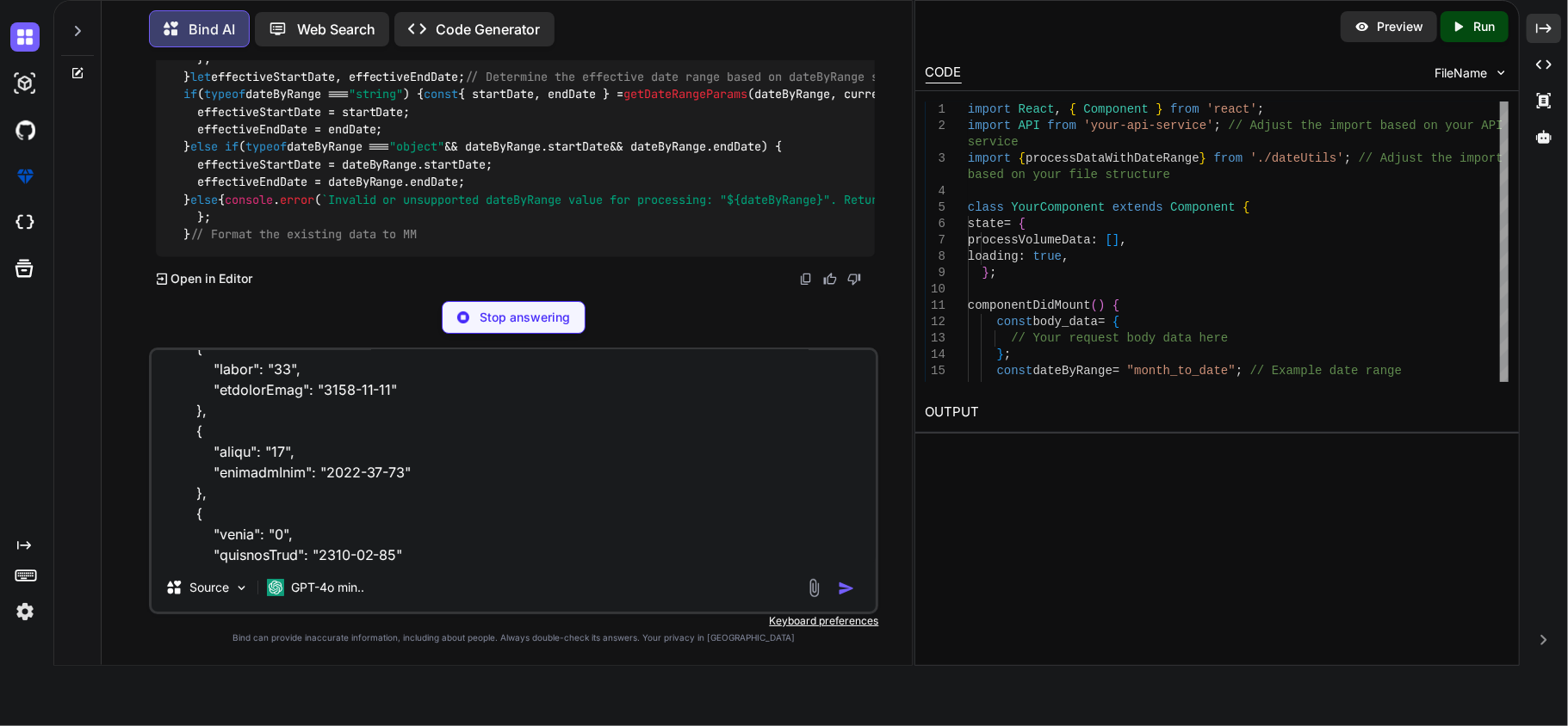
scroll to position [9786, 0]
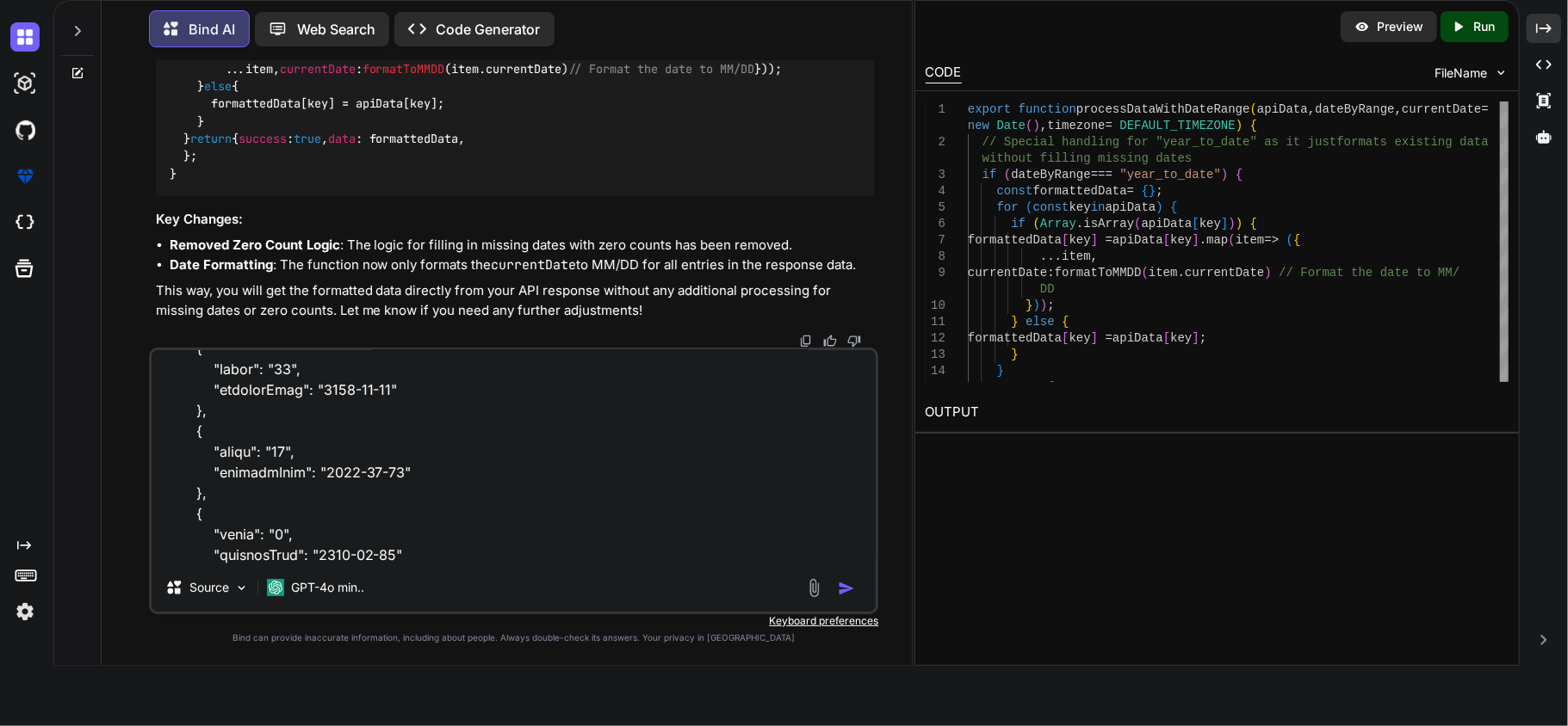
type textarea "this is my api resp: { "Worked": [ { "count": "2", "currentDate": "[DATE]" }, {…"
click at [842, 586] on img "button" at bounding box center [846, 588] width 17 height 17
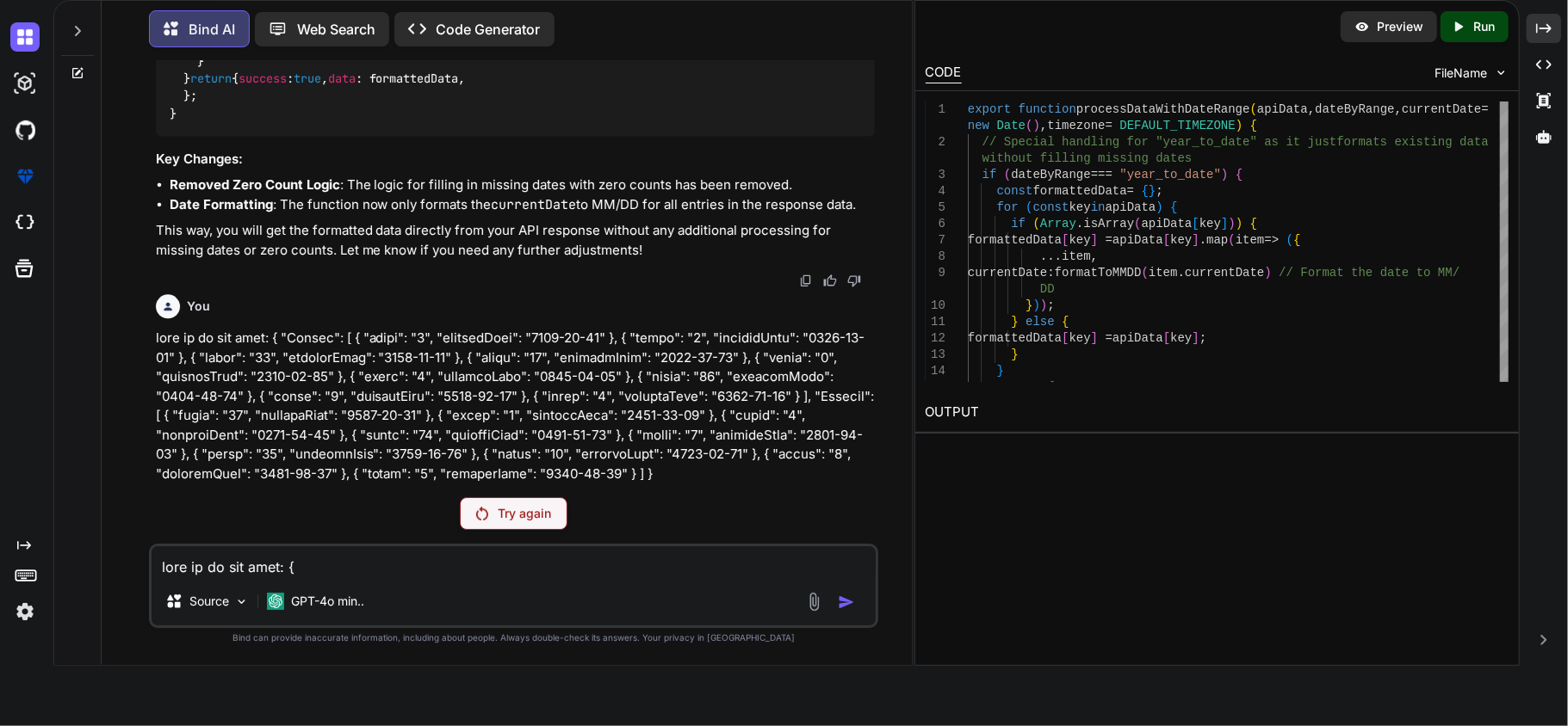
scroll to position [10721, 0]
click at [519, 559] on textarea at bounding box center [513, 562] width 725 height 31
click at [732, 569] on textarea "just do formate of date else we are getting correct data" at bounding box center [513, 562] width 725 height 31
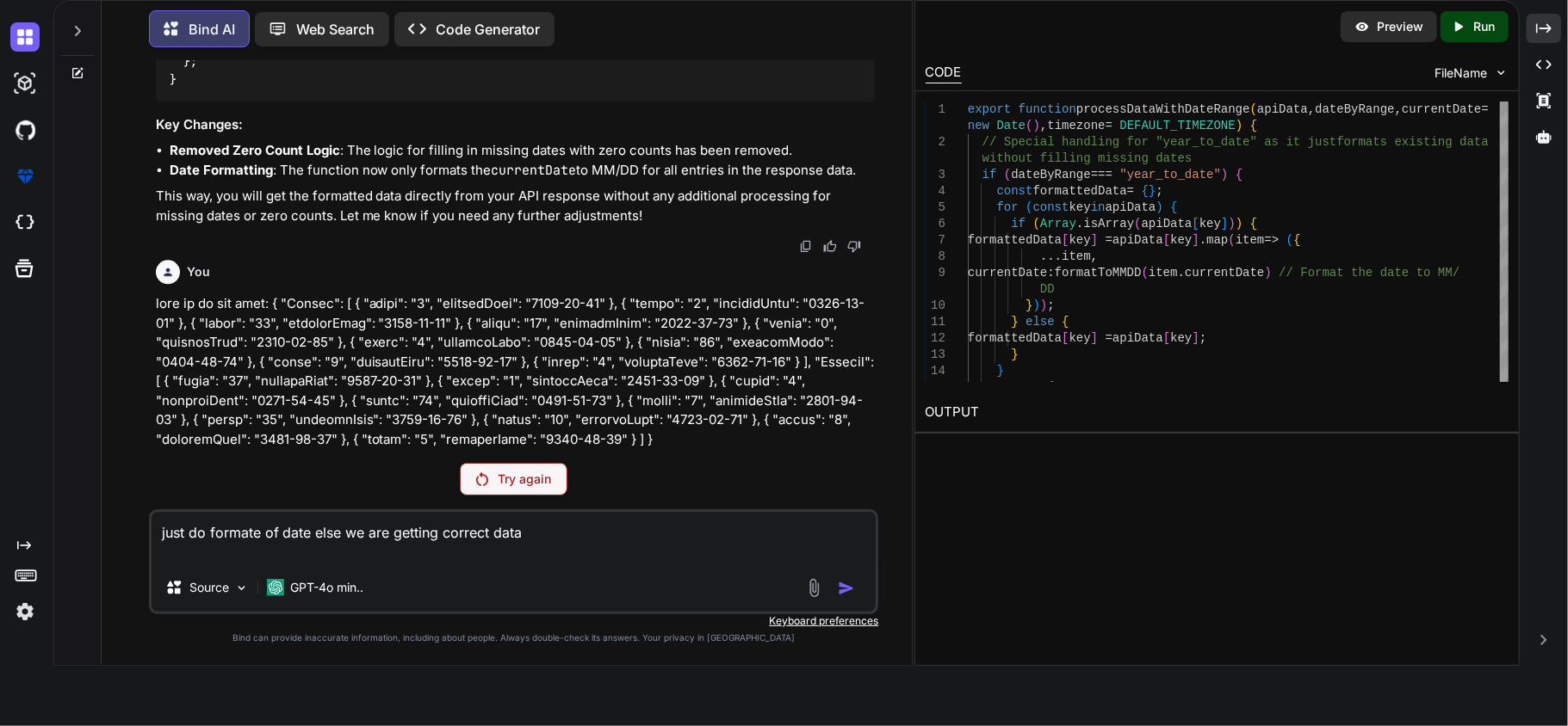
type textarea "just do formate of date else we are getting correct data"
click at [510, 480] on p "Try again" at bounding box center [525, 478] width 53 height 17
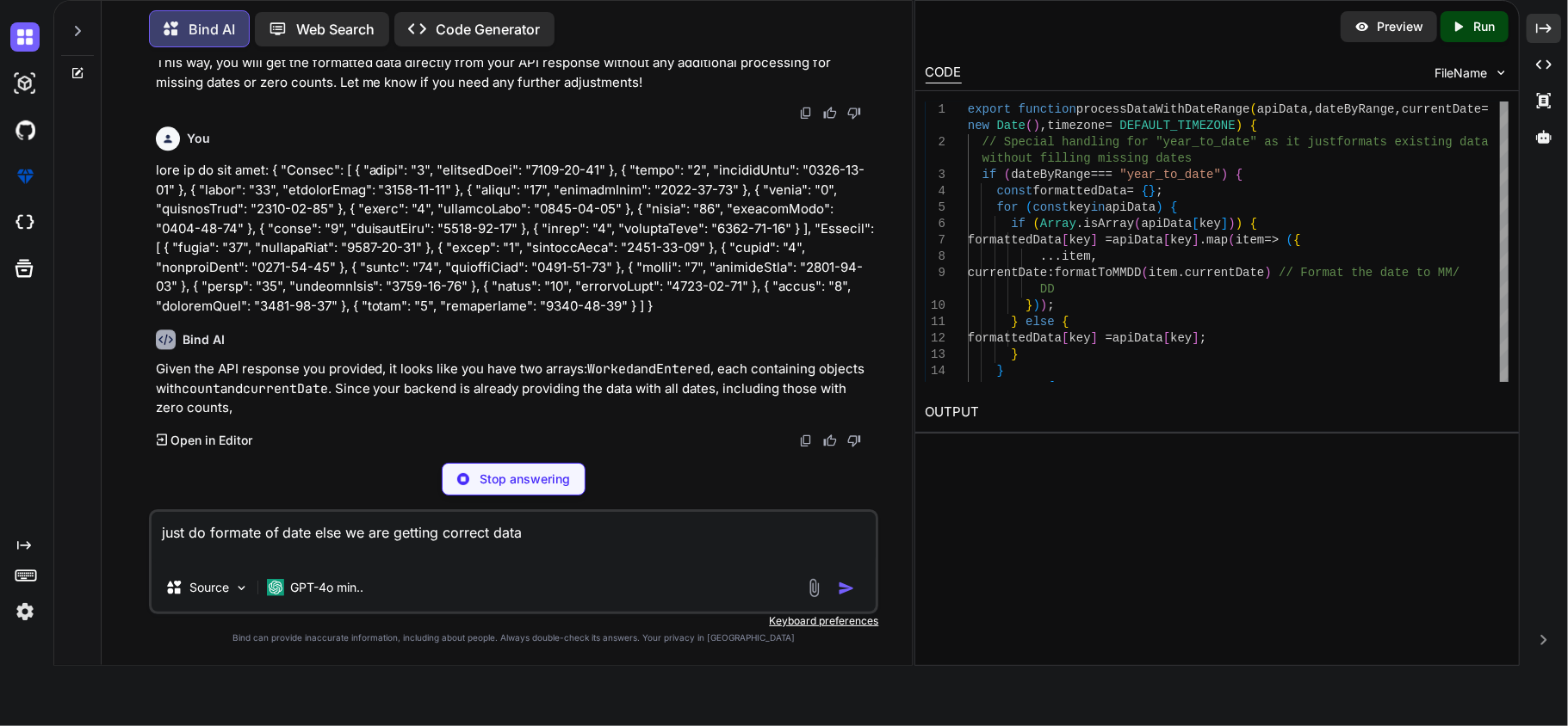
scroll to position [11076, 0]
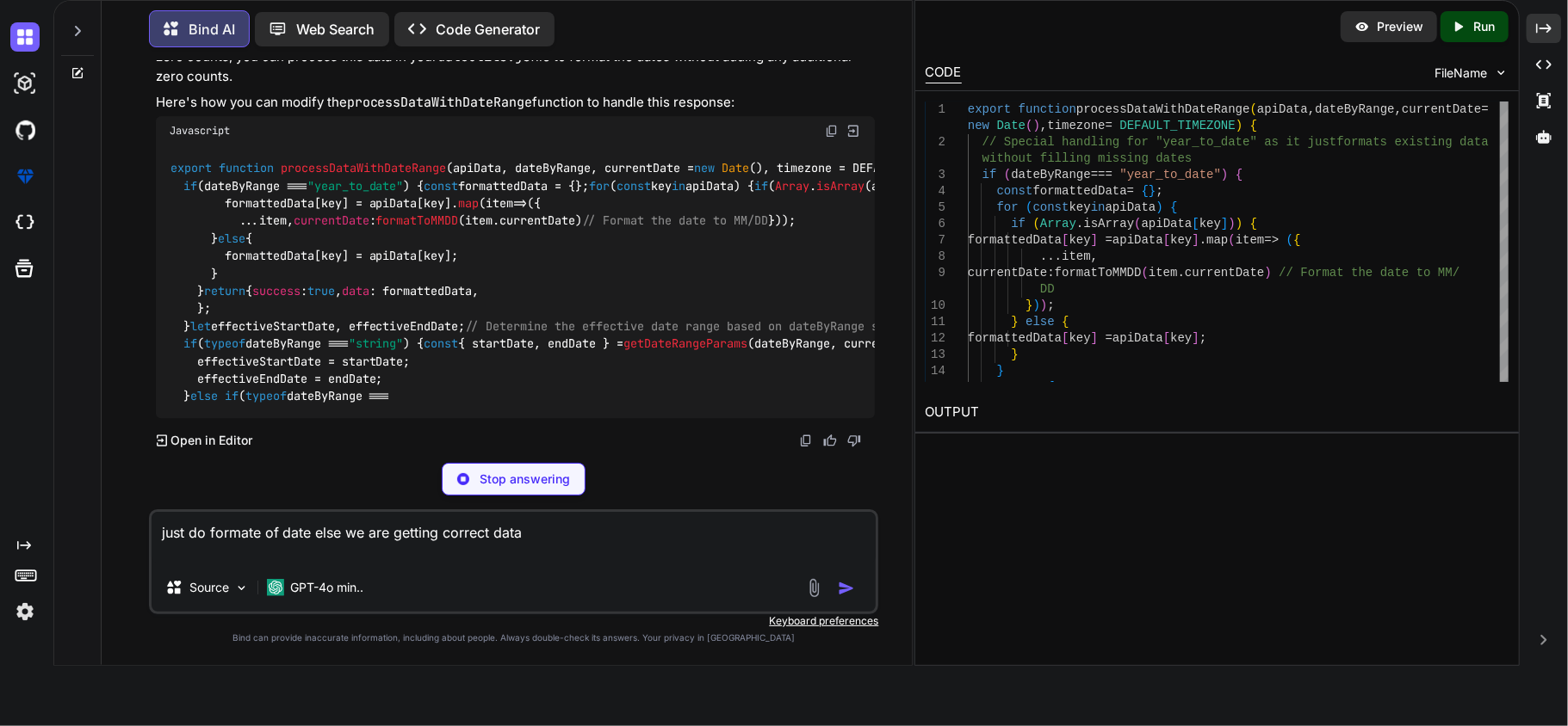
click at [835, 590] on div at bounding box center [833, 588] width 58 height 19
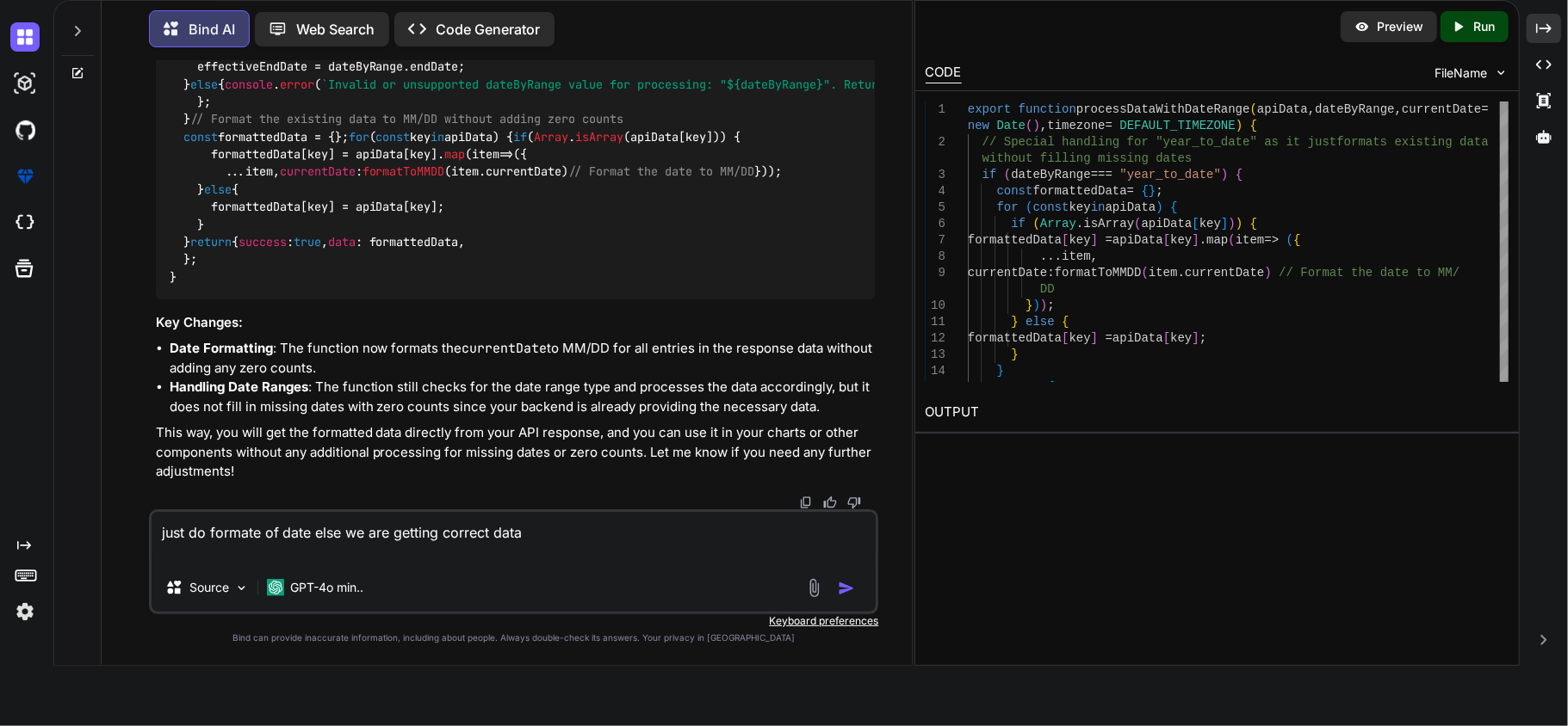
scroll to position [11420, 0]
click at [842, 589] on img "button" at bounding box center [846, 588] width 17 height 17
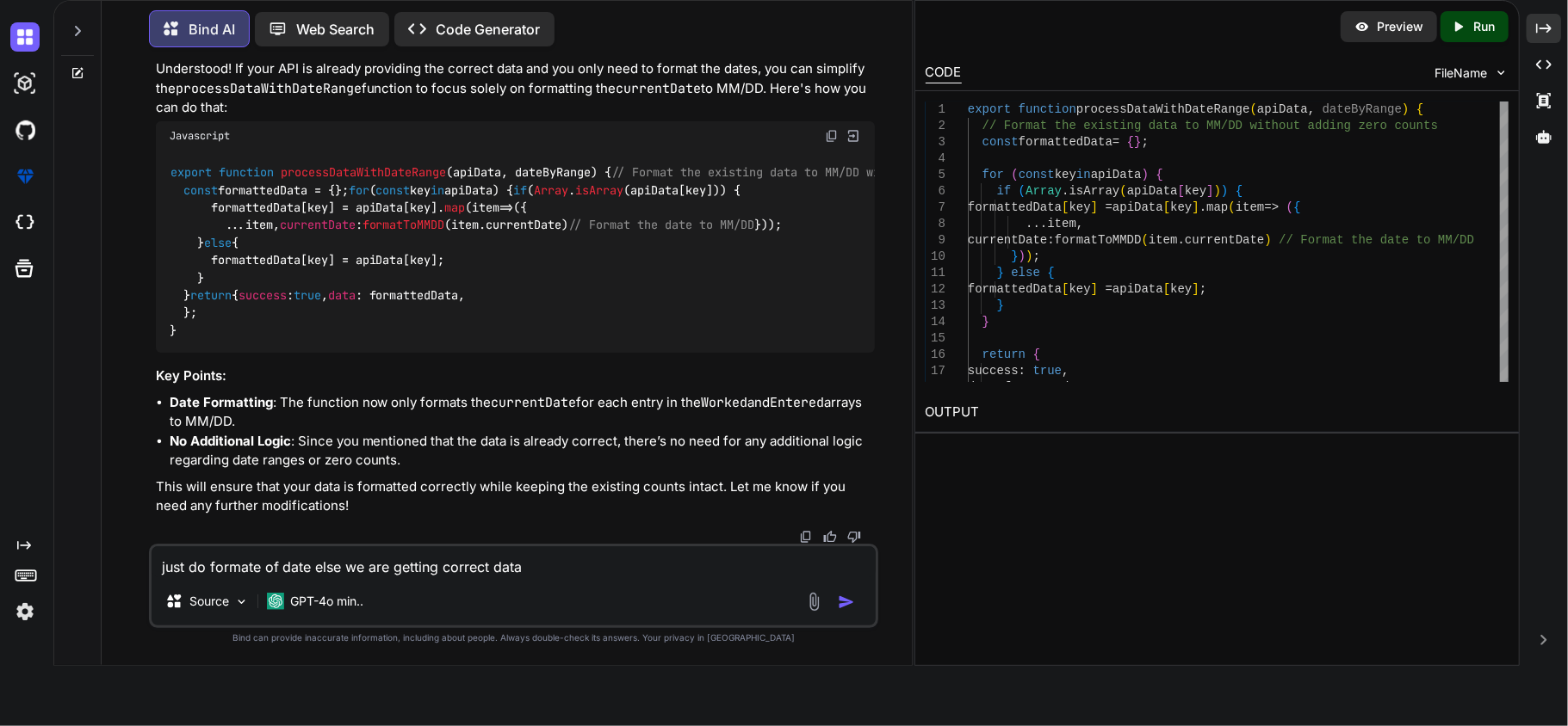
scroll to position [12784, 0]
click at [832, 143] on img at bounding box center [832, 136] width 14 height 14
click at [410, 564] on textarea "just do formate of date else we are getting correct data" at bounding box center [513, 562] width 725 height 31
type textarea "and according to that update my chart js its not show on ui"
click at [841, 600] on img "button" at bounding box center [846, 601] width 17 height 17
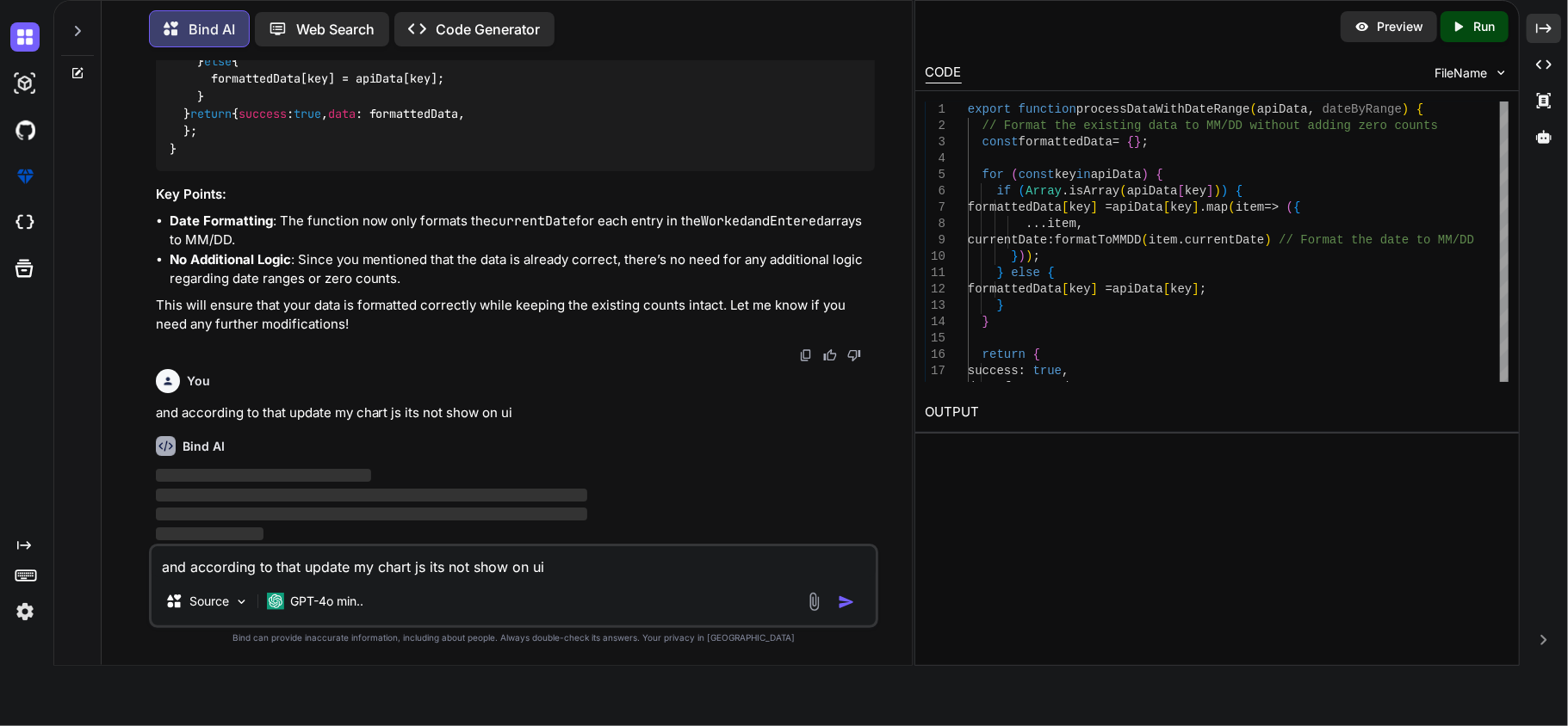
scroll to position [13204, 0]
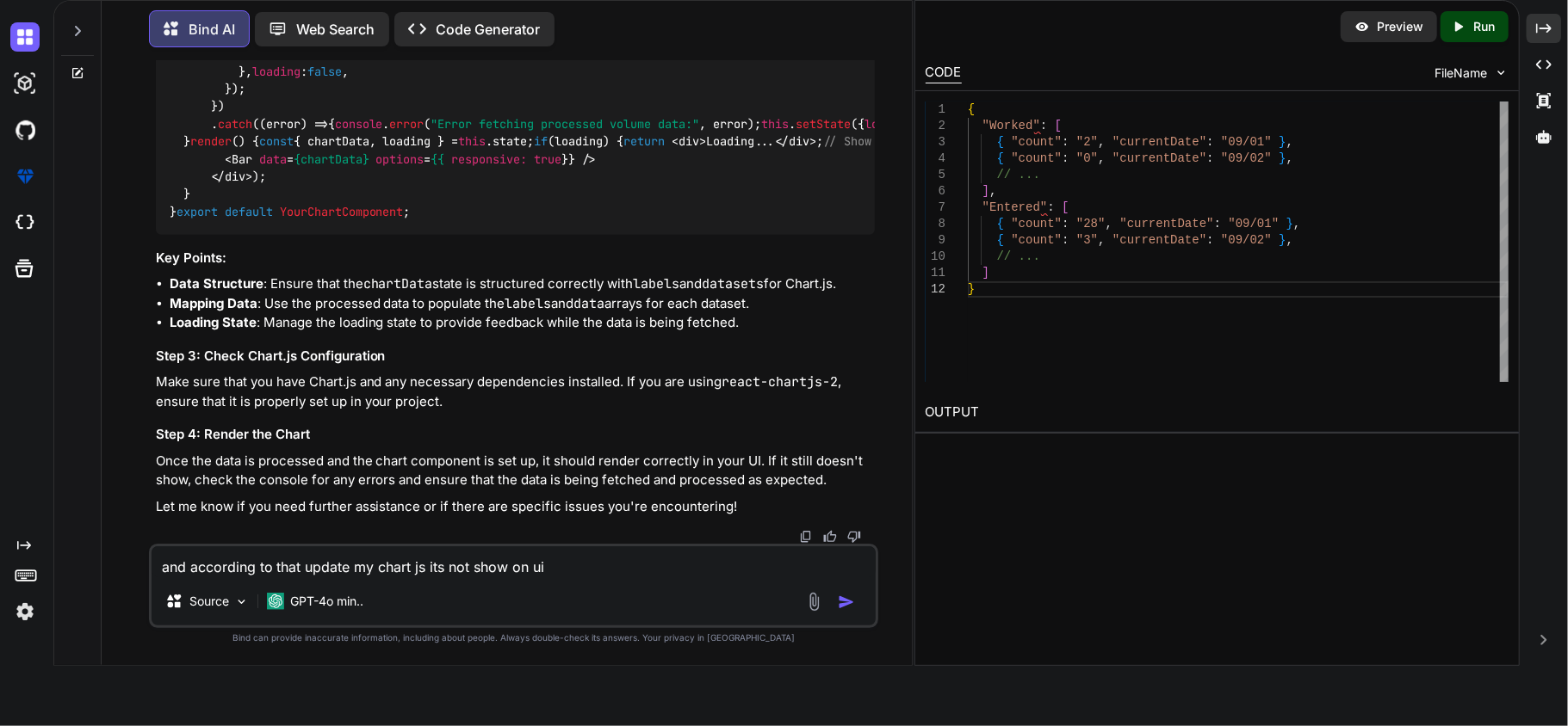
click at [693, 40] on div "Bind AI Web Search Created with Pixso. Code Generator" at bounding box center [488, 29] width 680 height 37
click at [634, 556] on textarea "and according to that update my chart js its not show on ui" at bounding box center [513, 562] width 725 height 31
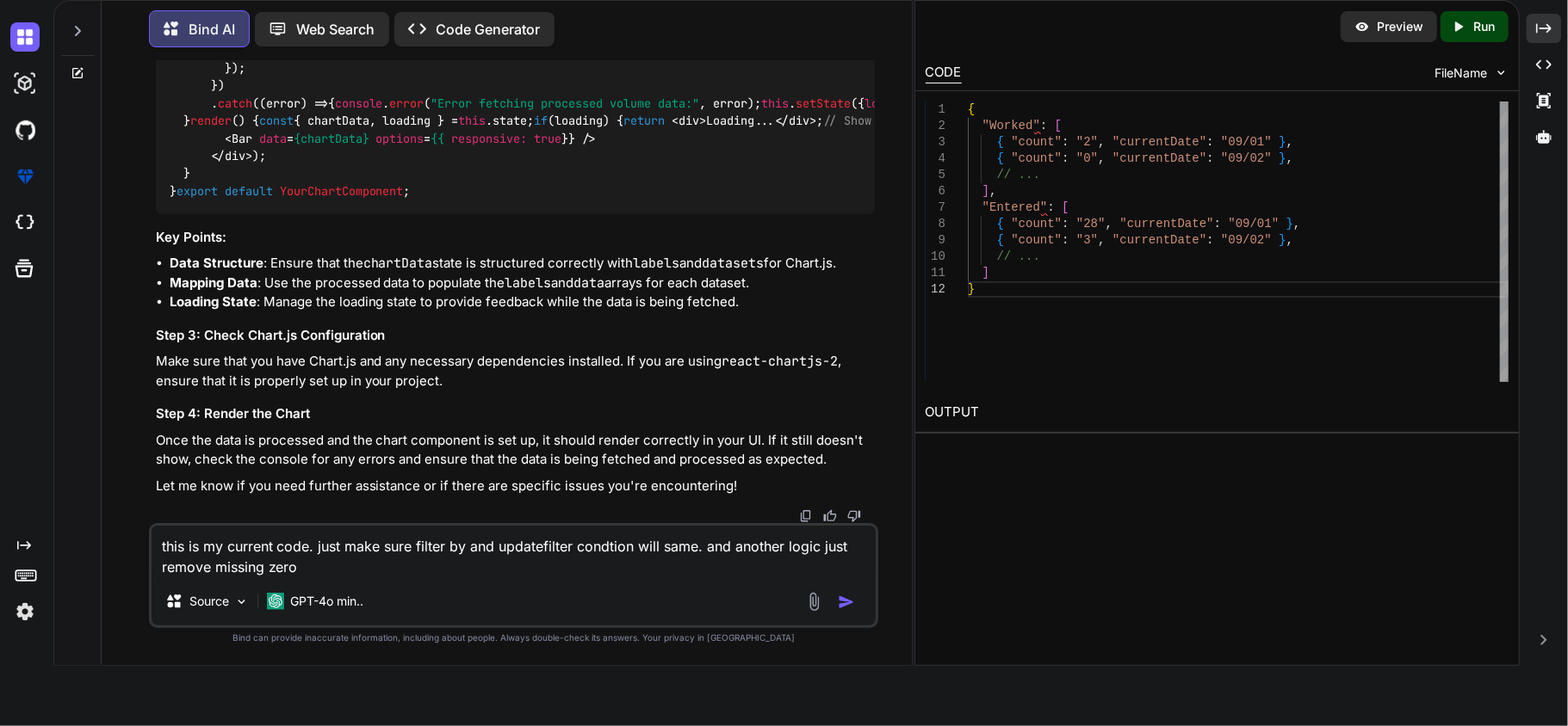
click at [537, 568] on textarea "this is my current code. just make sure filter by and updatefilter condtion wil…" at bounding box center [513, 552] width 725 height 51
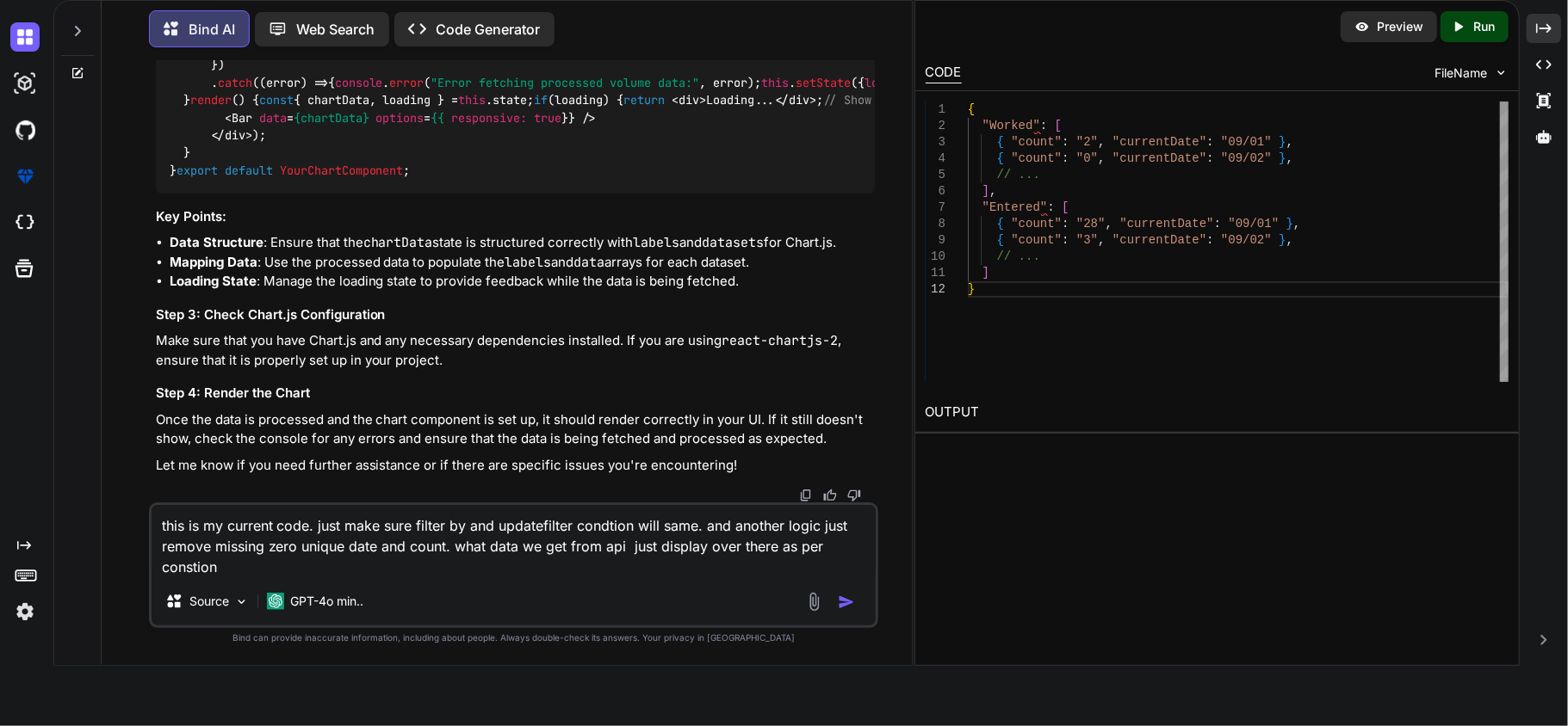
type textarea "this is my current code. just make sure filter by and updatefilter condtion wil…"
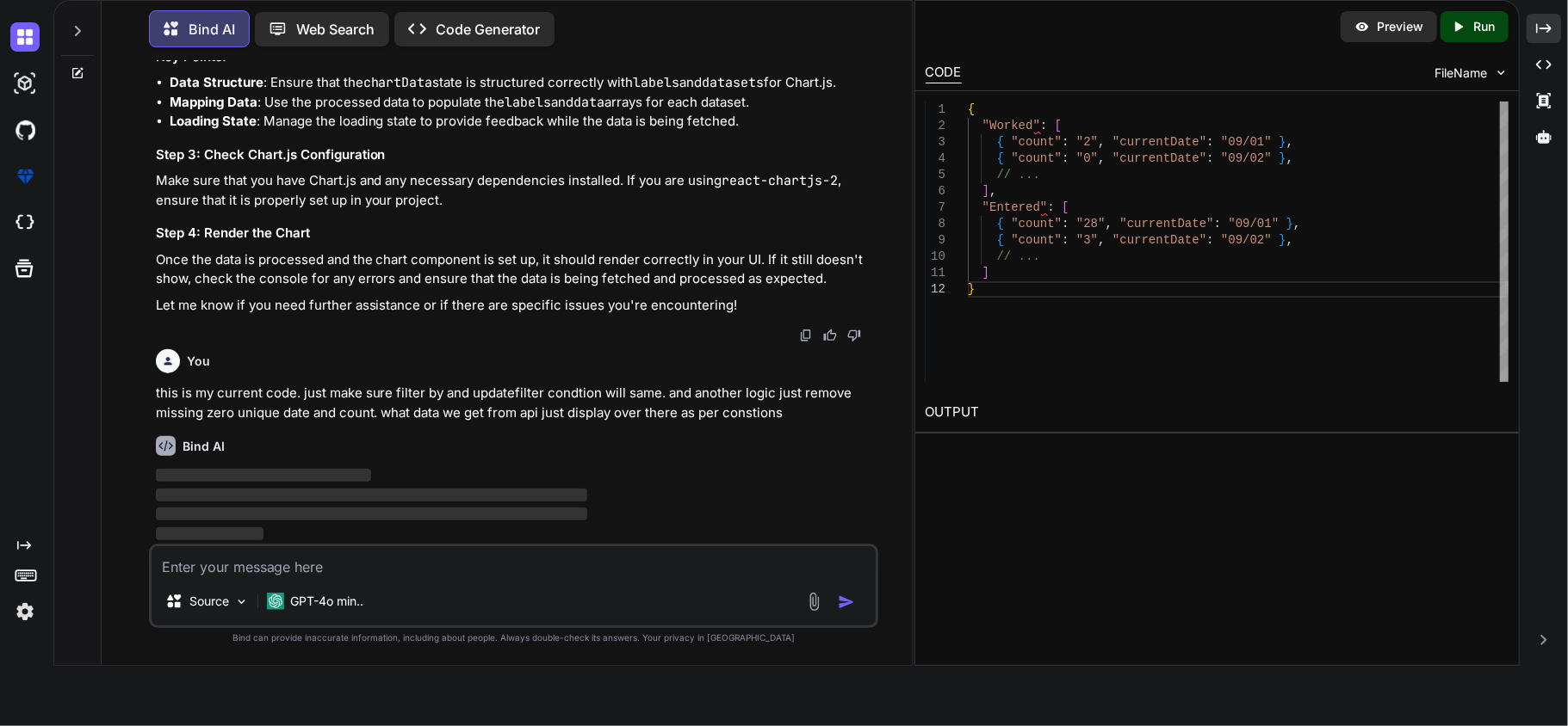
scroll to position [15569, 0]
paste textarea "// with zero date also consider import React, { useEffect, useRef } from 'react…"
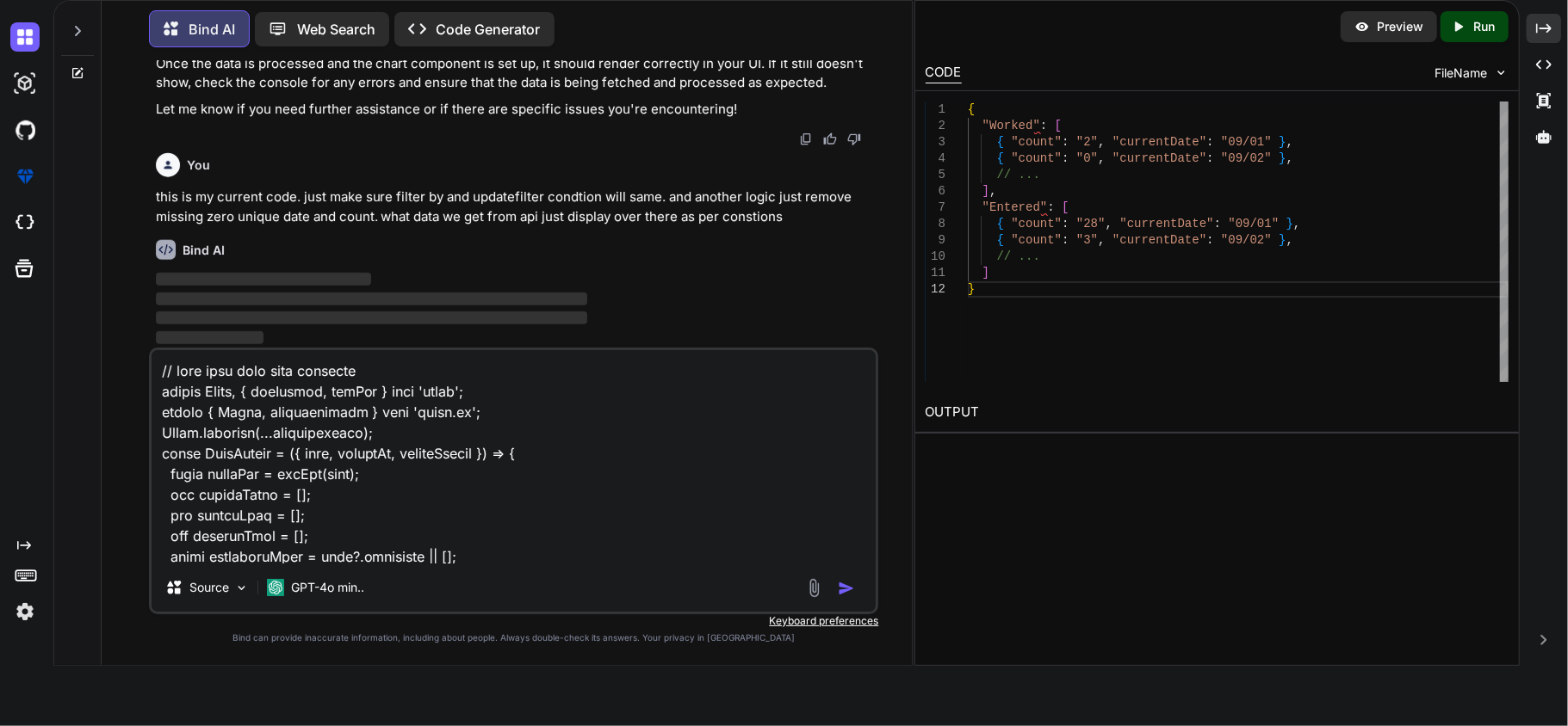
scroll to position [2458, 0]
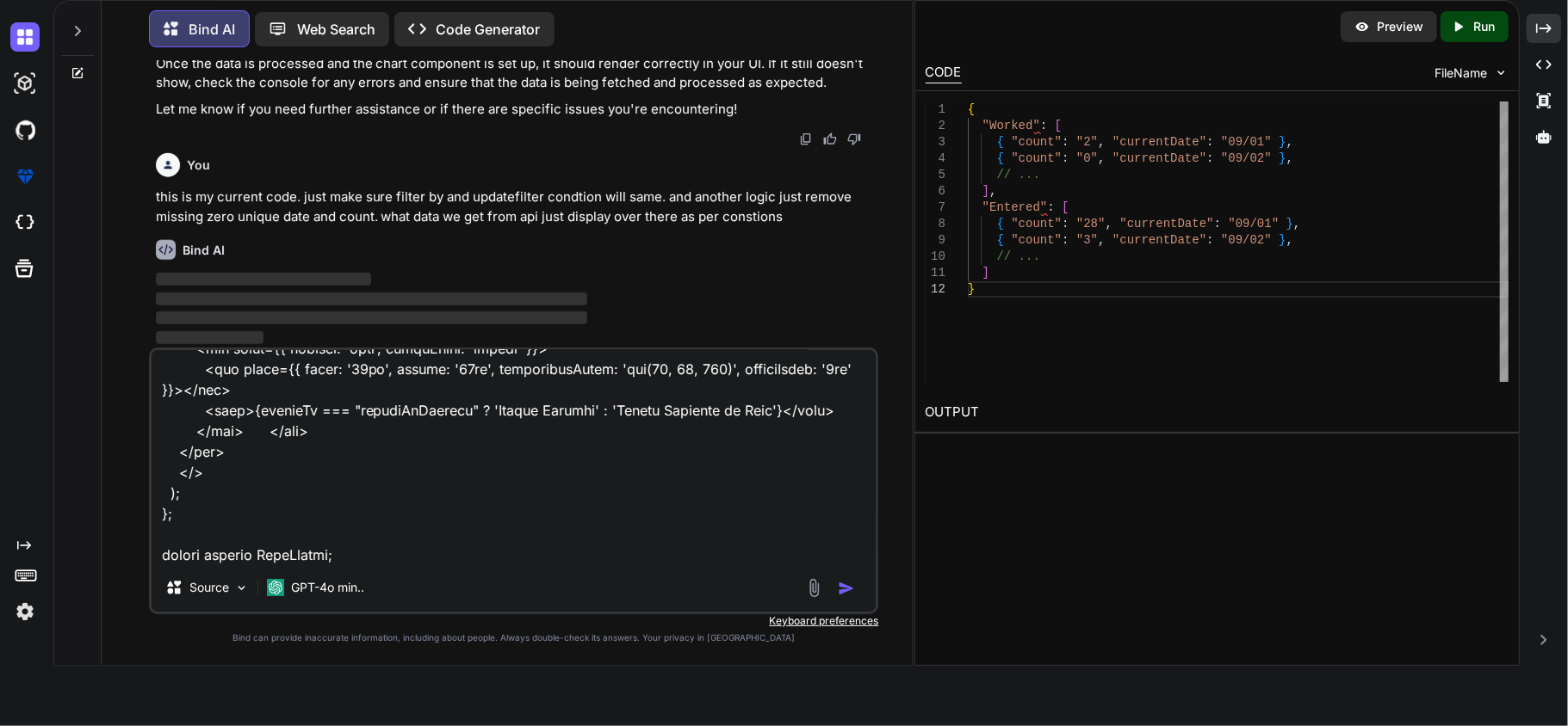
type textarea "// with zero date also consider import React, { useEffect, useRef } from 'react…"
click at [842, 589] on img "button" at bounding box center [846, 588] width 17 height 17
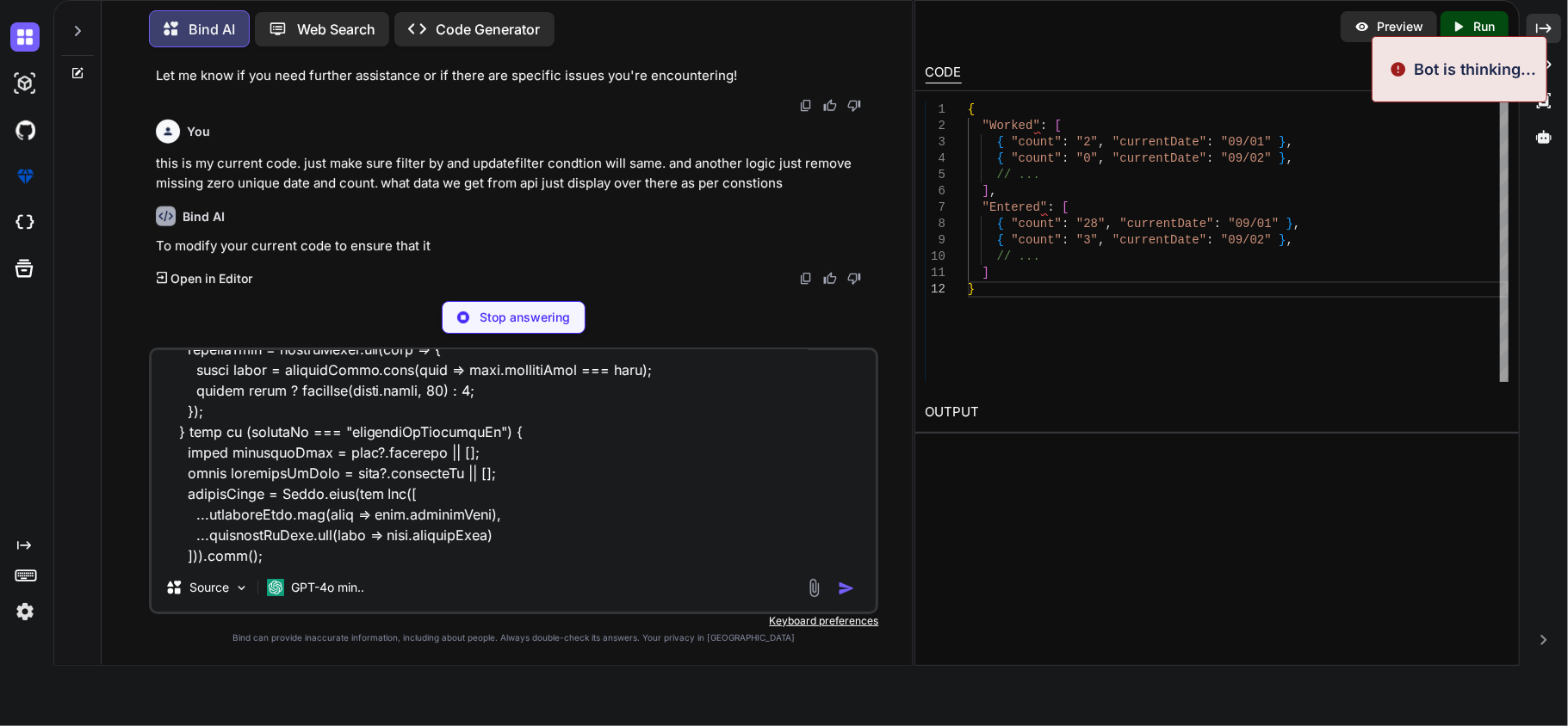
scroll to position [0, 0]
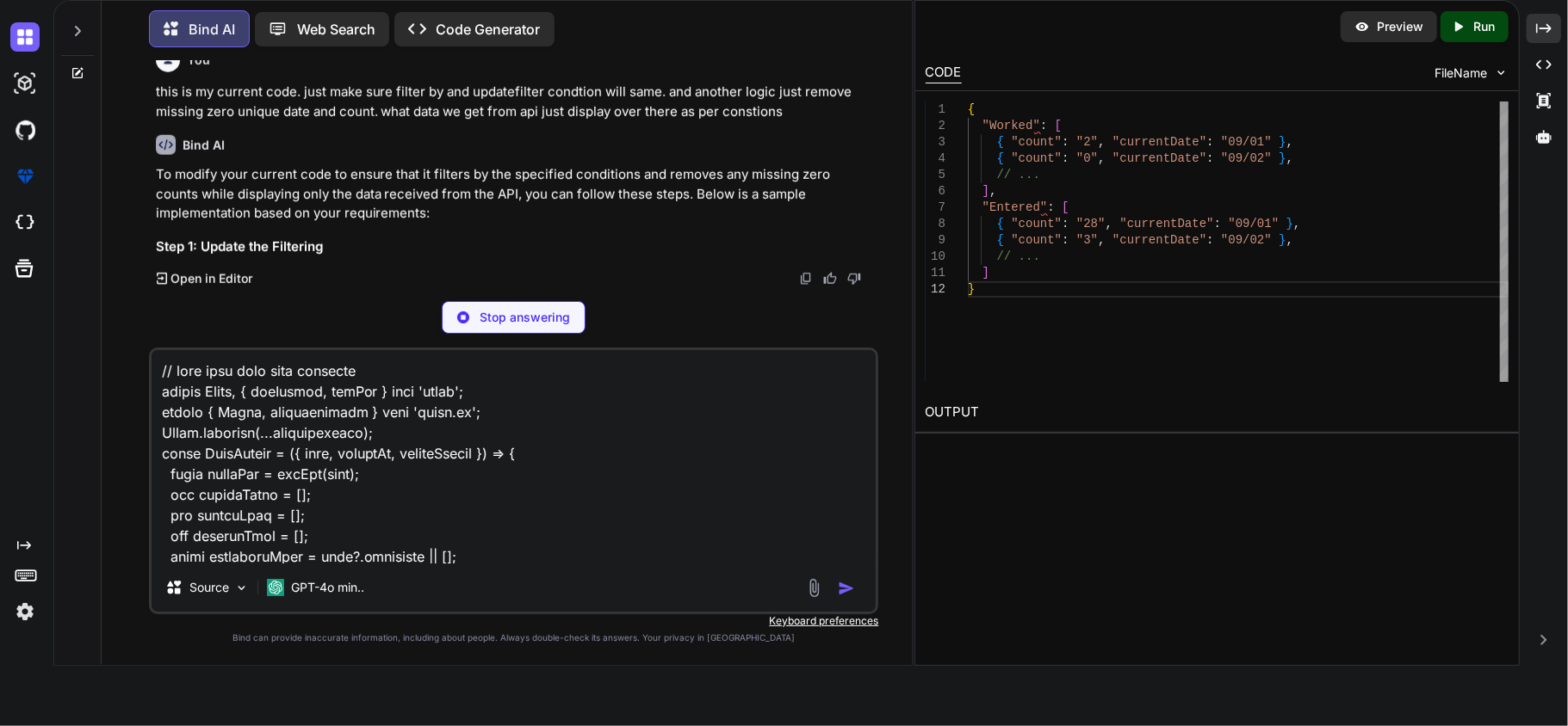
drag, startPoint x: 372, startPoint y: 558, endPoint x: 104, endPoint y: 234, distance: 420.5
click at [104, 234] on div "Bind AI Web Search Created with Pixso. Code Generator You Bind AI To modify you…" at bounding box center [507, 334] width 811 height 661
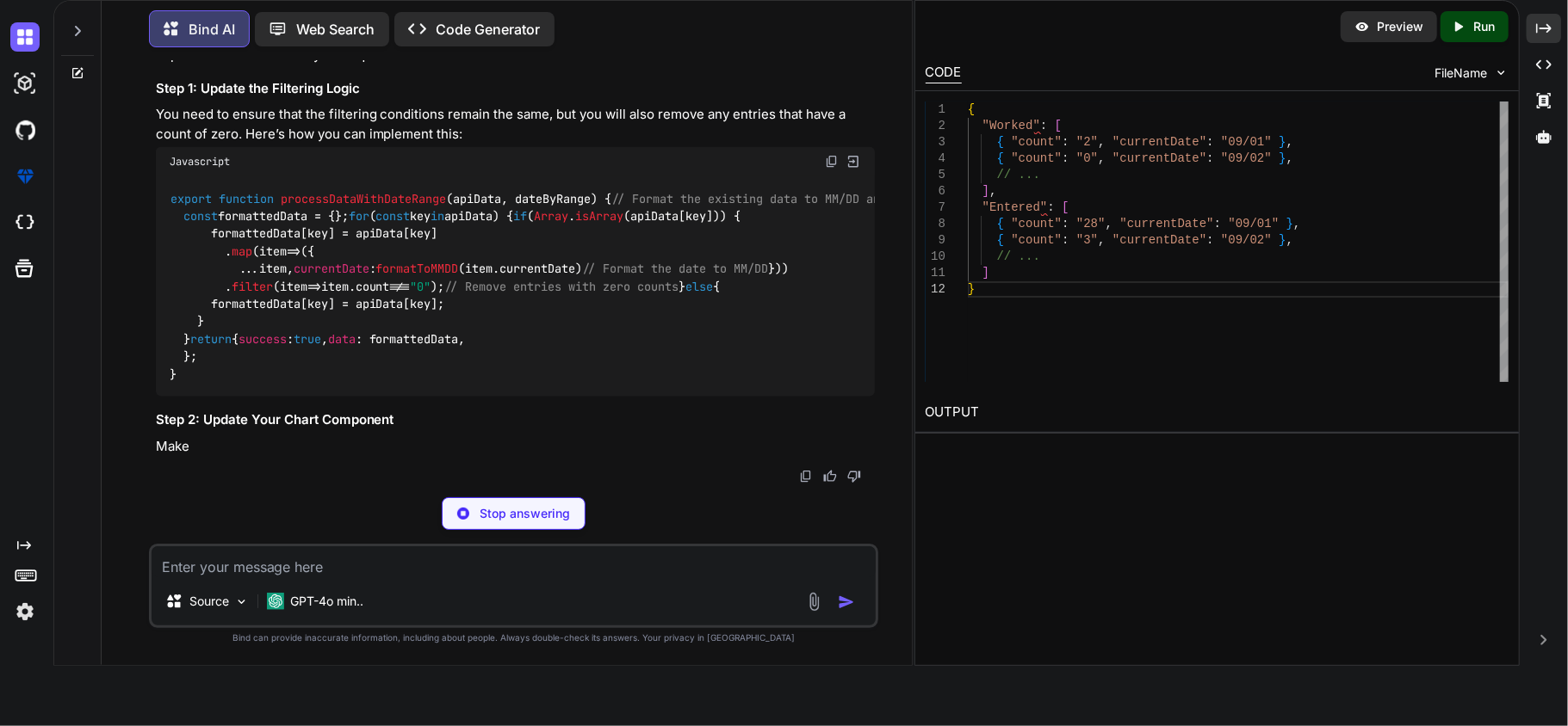
click at [496, 554] on textarea at bounding box center [513, 562] width 725 height 31
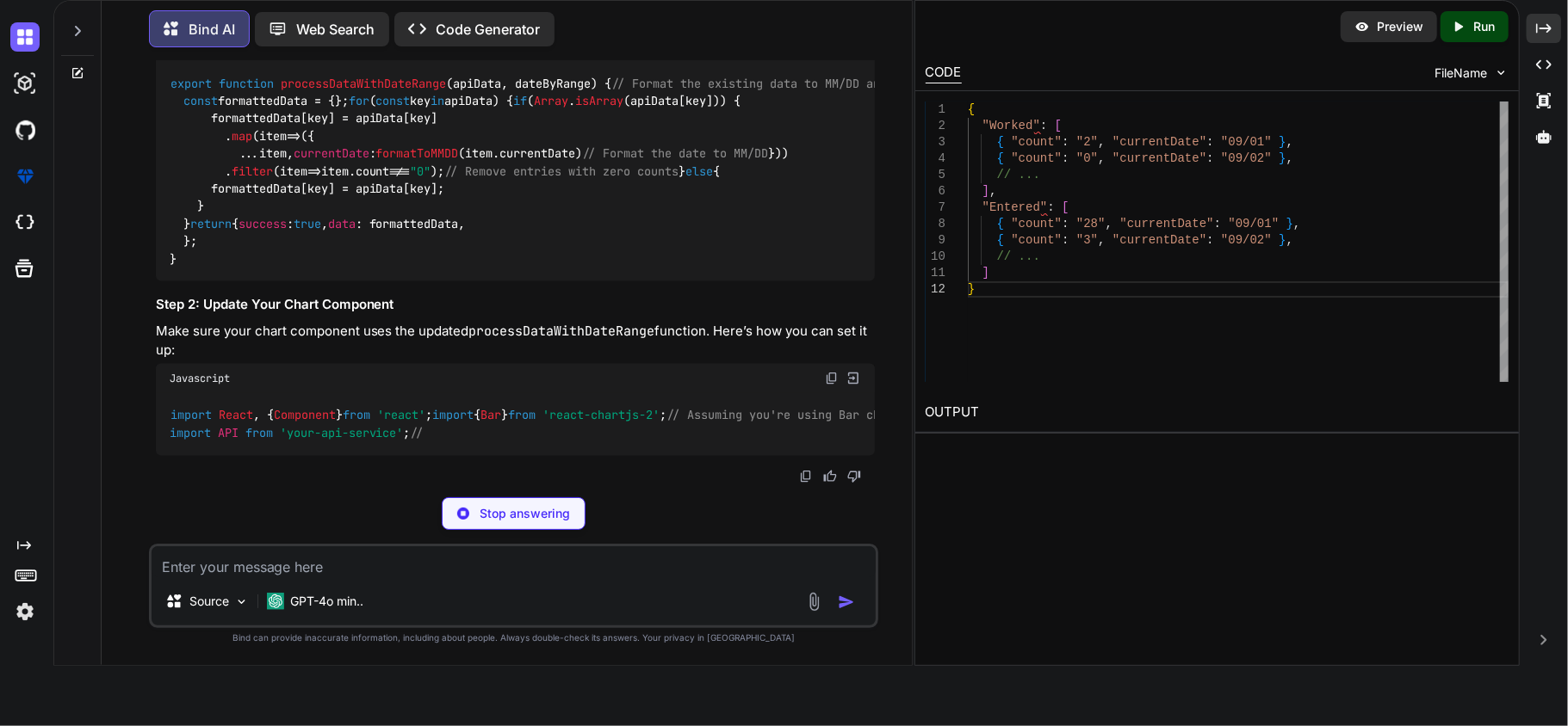
scroll to position [16029, 0]
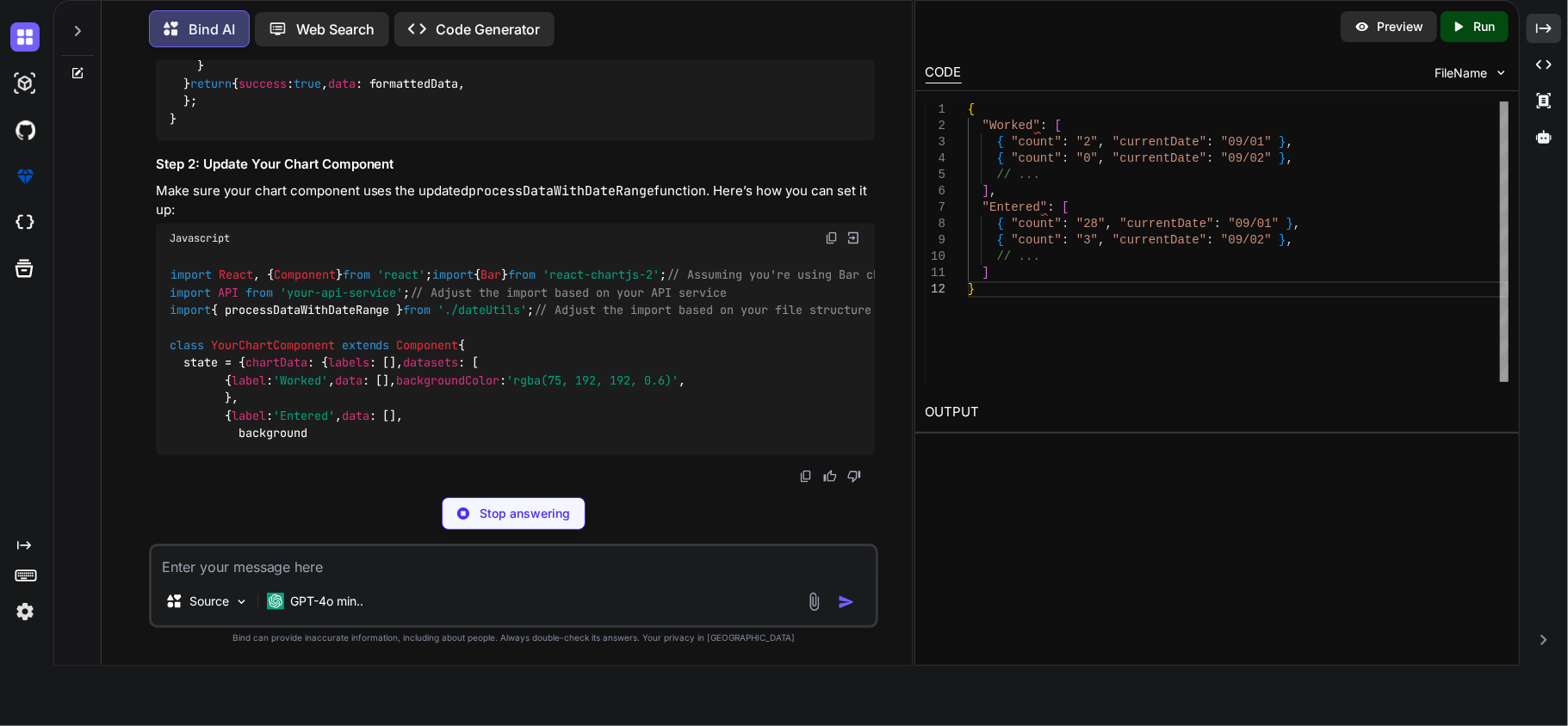
click at [437, 562] on textarea at bounding box center [513, 562] width 725 height 31
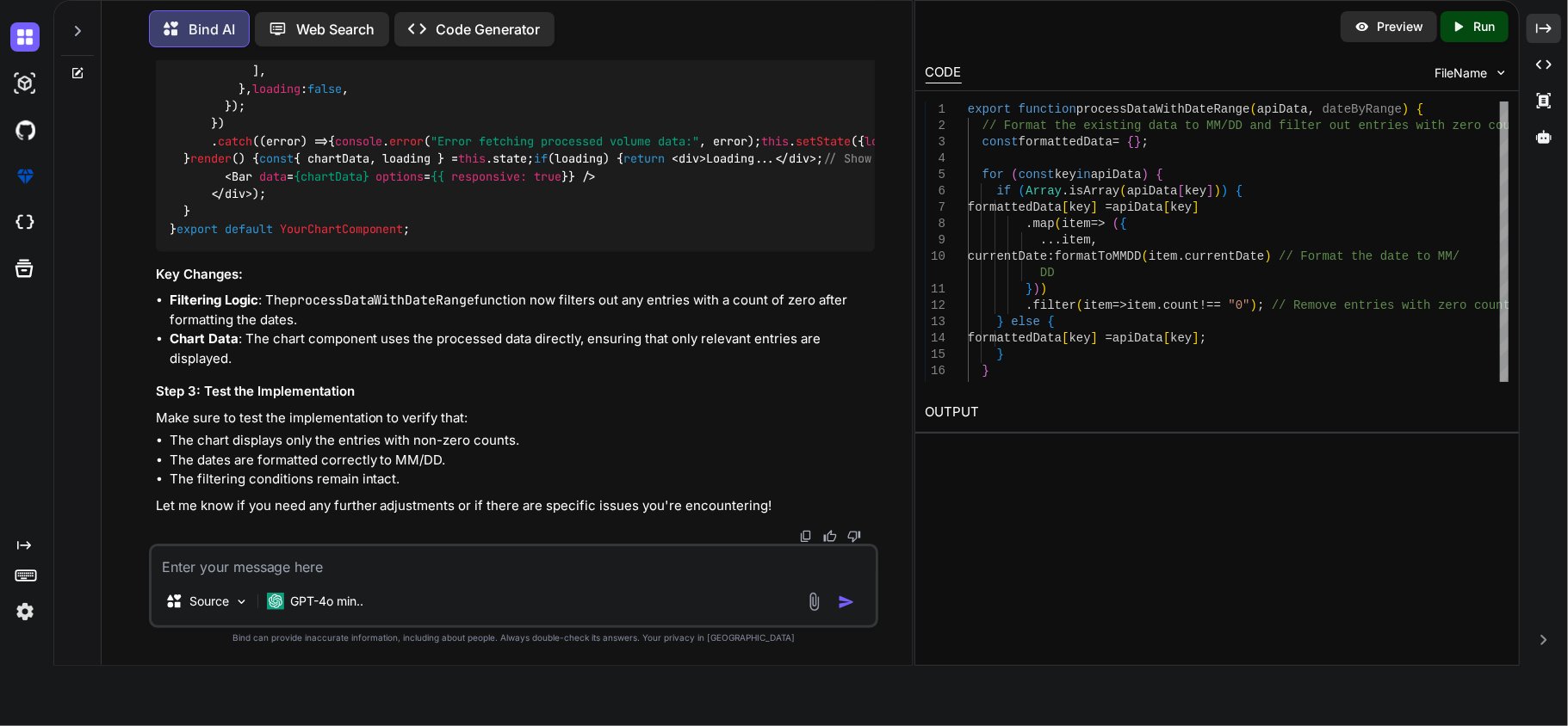
scroll to position [17909, 0]
click at [565, 549] on textarea at bounding box center [513, 562] width 725 height 31
paste textarea "// with zero date also consider import React, { useEffect, useRef } from 'react…"
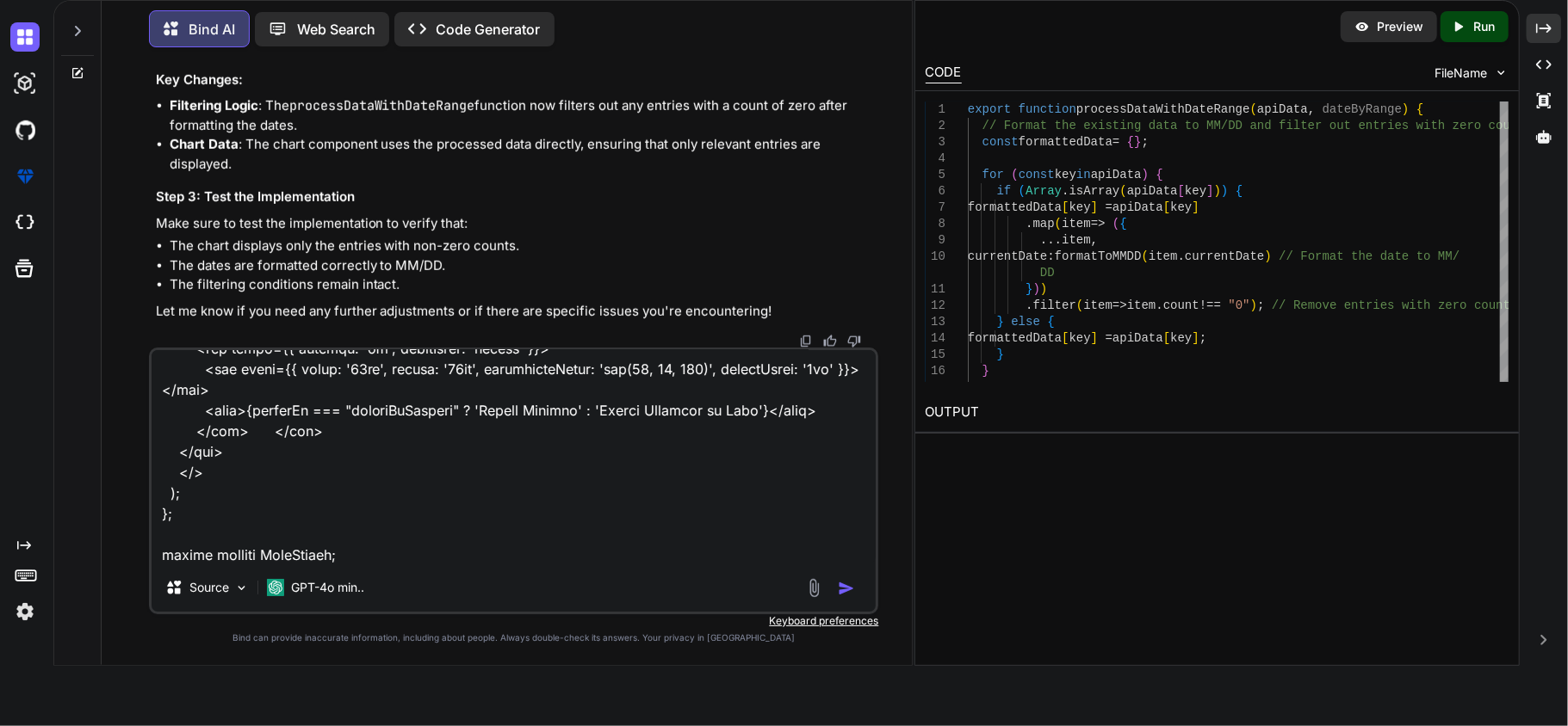
scroll to position [15960, 0]
drag, startPoint x: 156, startPoint y: 180, endPoint x: 477, endPoint y: 195, distance: 321.4
copy p "You need to ensure that the filtering conditions remain the same, but you will …"
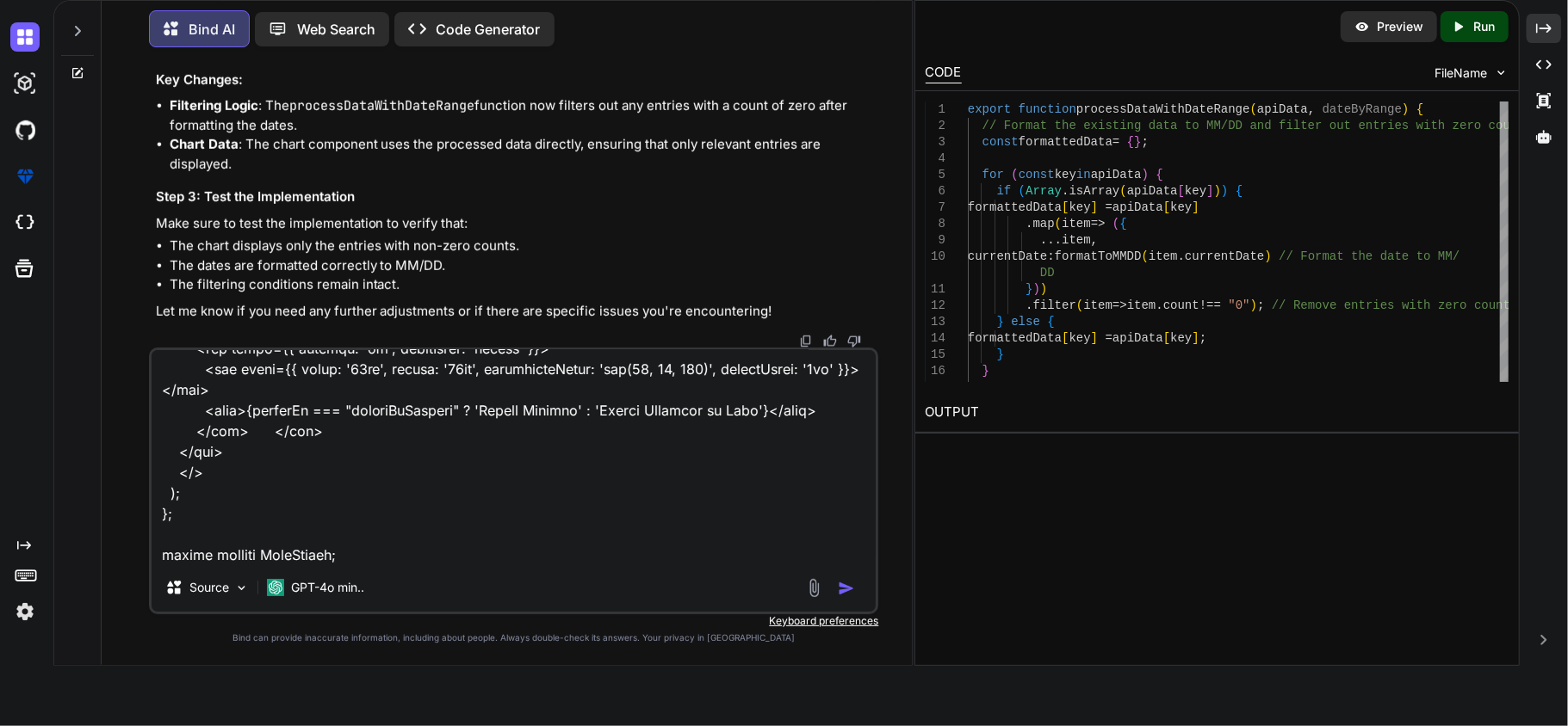
click at [439, 545] on textarea at bounding box center [513, 456] width 725 height 213
click at [445, 556] on textarea at bounding box center [513, 456] width 725 height 213
paste textarea "You need to ensure that the filtering conditions remain the same, but you will …"
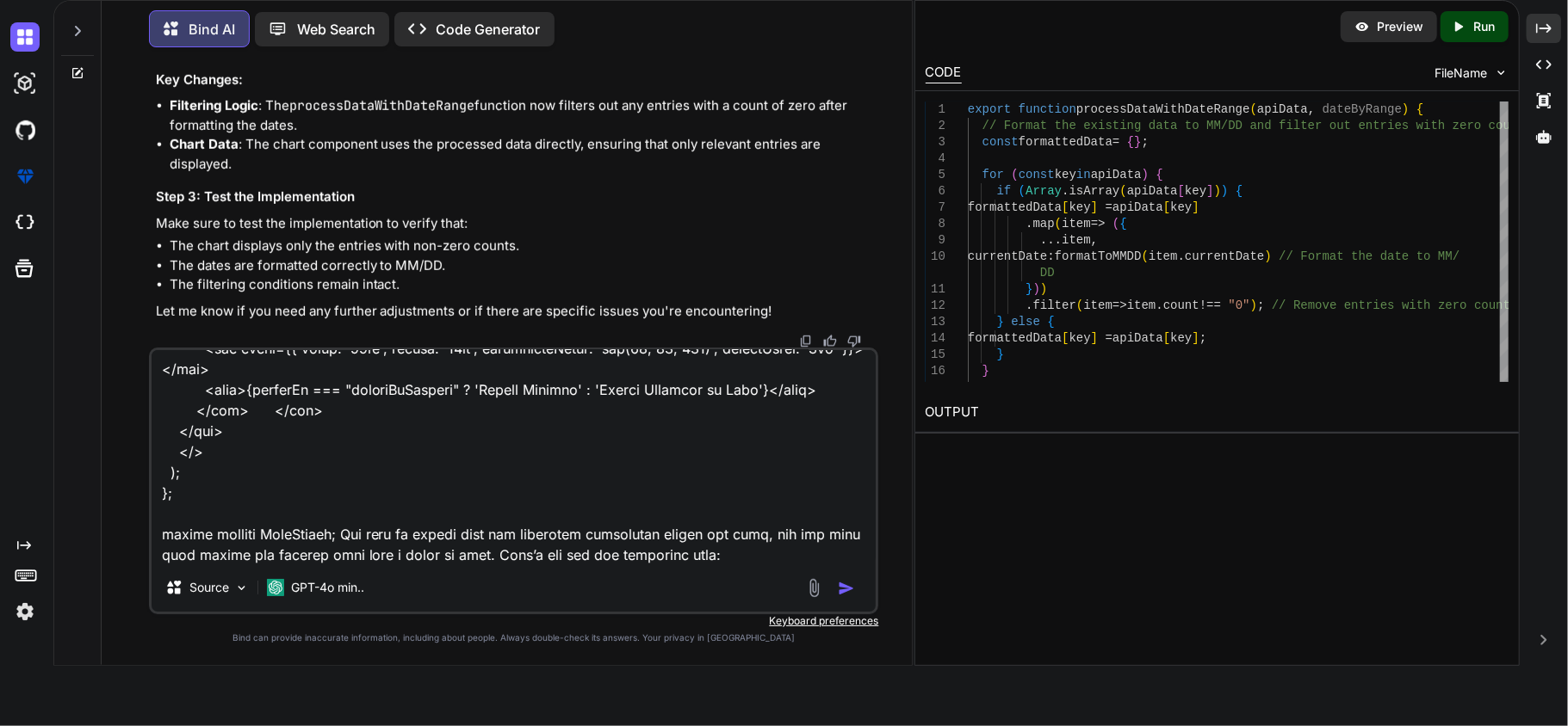
type textarea "im giving you my code of chart : do in that code // with zero date also conside…"
click at [842, 587] on img "button" at bounding box center [846, 588] width 17 height 17
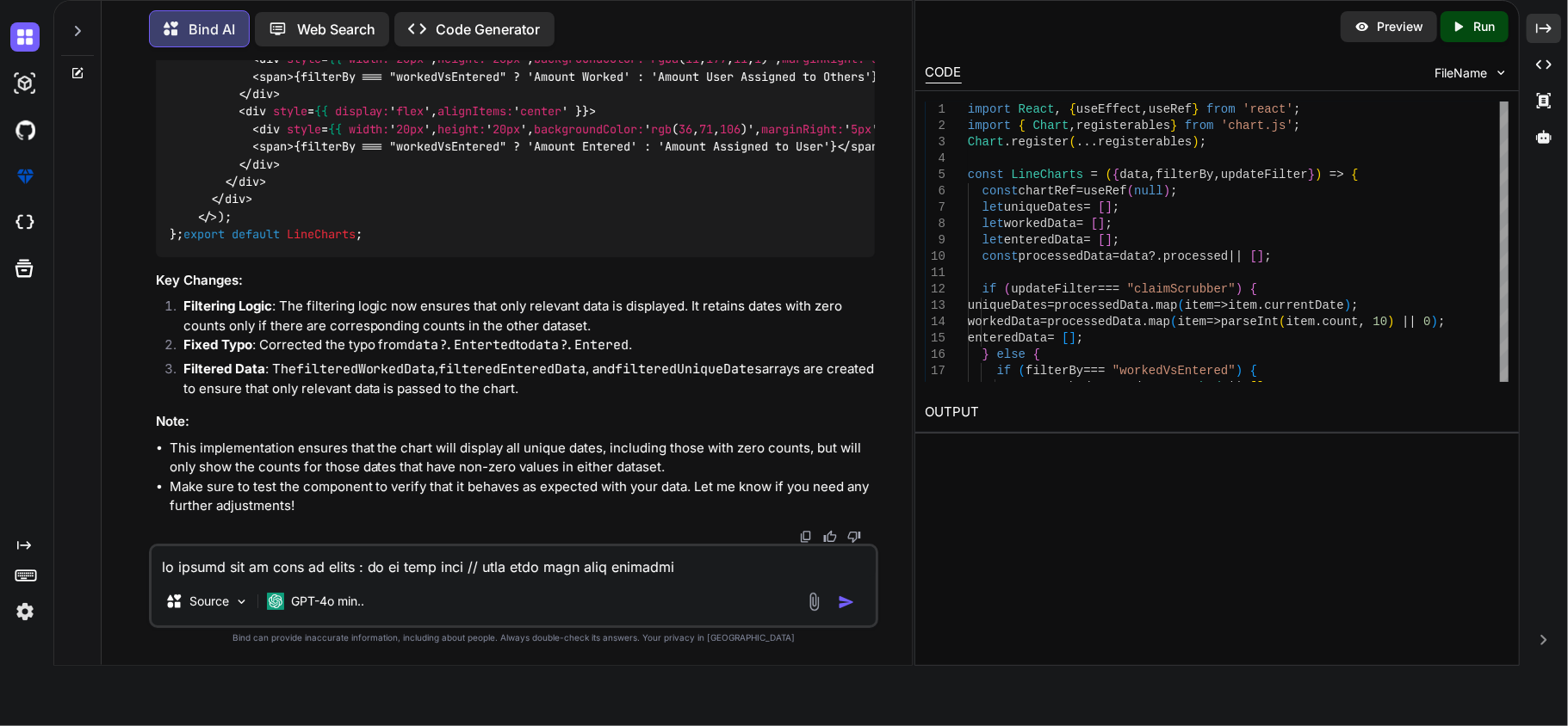
scroll to position [20504, 0]
click at [450, 569] on textarea at bounding box center [513, 562] width 725 height 31
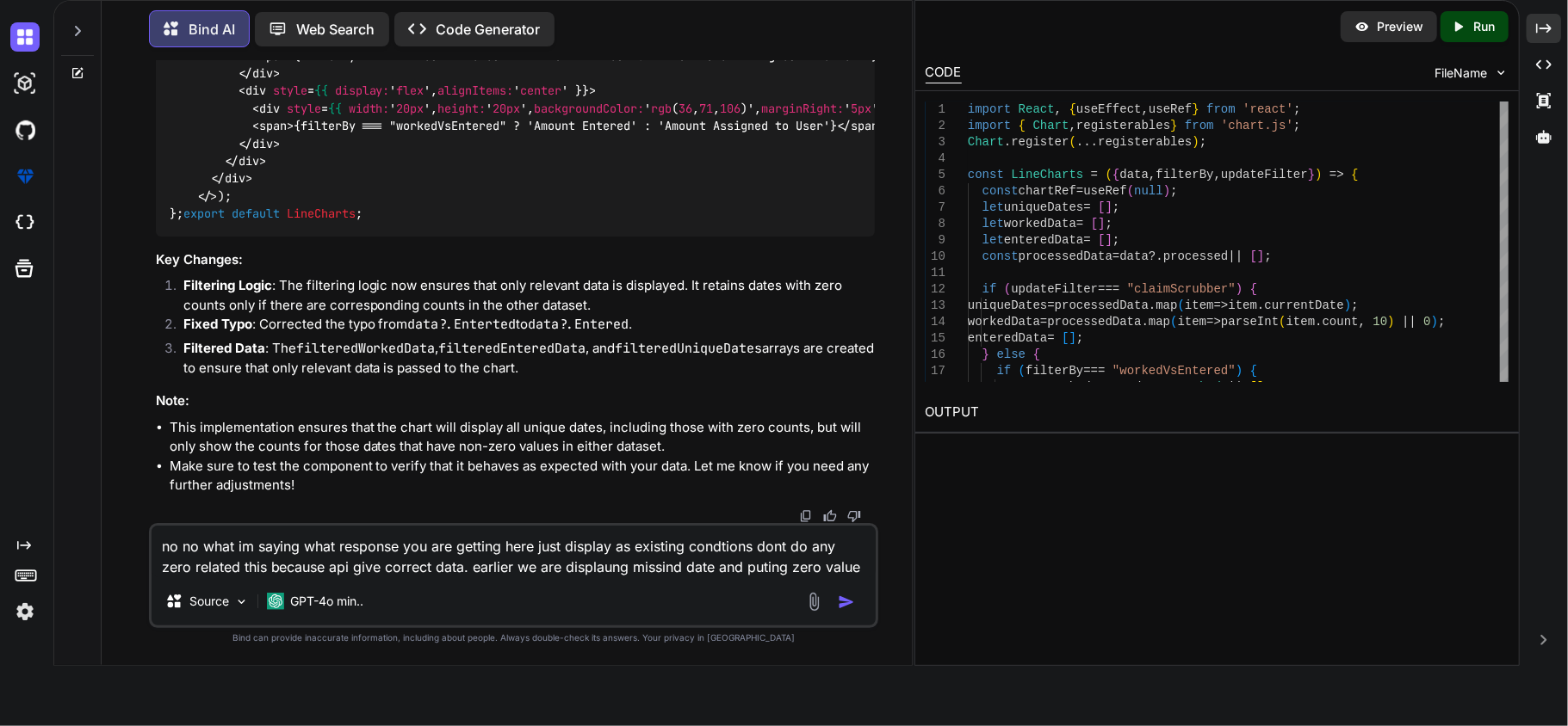
type textarea "no no what im saying what response you are getting here just display as existin…"
click at [839, 604] on img "button" at bounding box center [846, 601] width 17 height 17
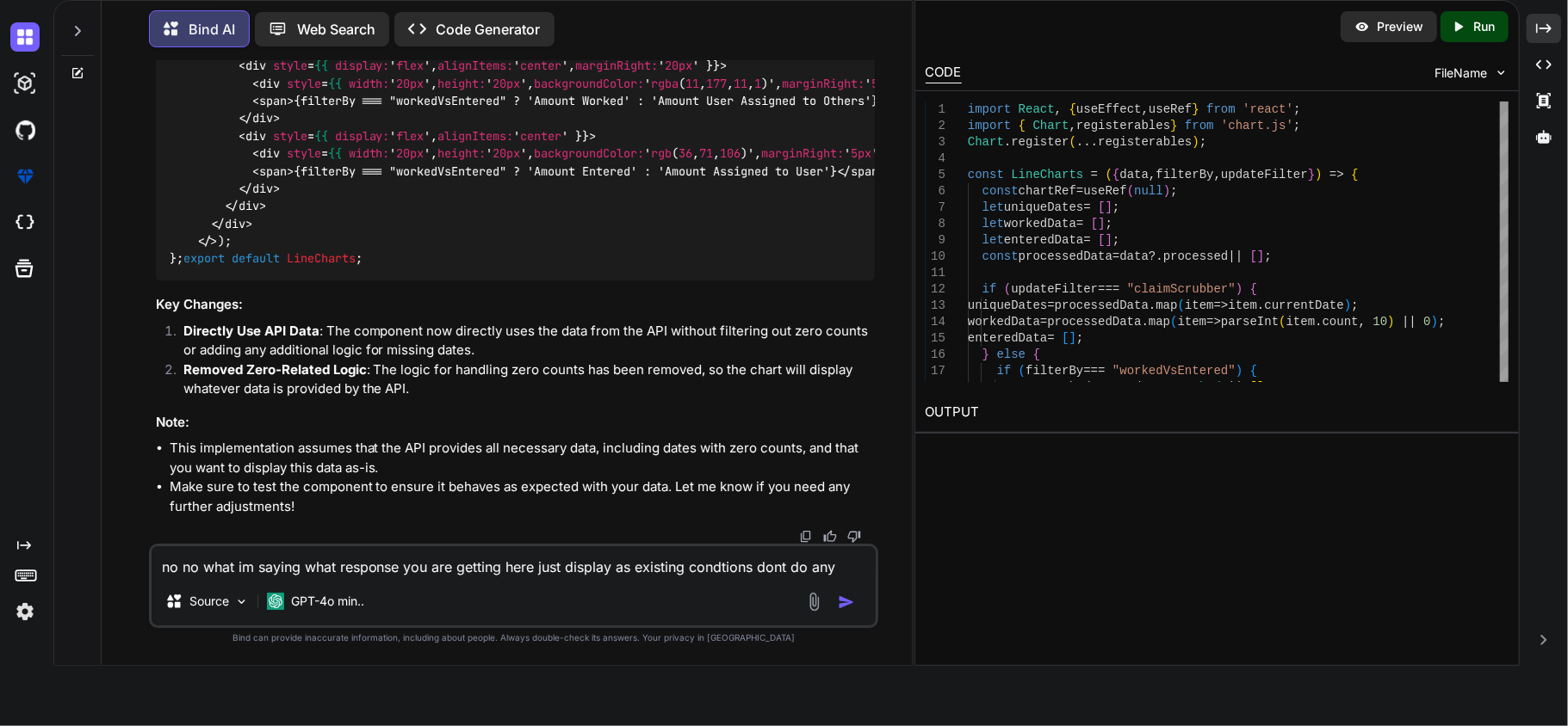
scroll to position [22051, 0]
click at [548, 562] on textarea "no no what im saying what response you are getting here just display as existin…" at bounding box center [513, 562] width 725 height 31
paste textarea "{ "Worked": [ { "count": "2", "currentDate": "[DATE]" }, { "count": "0", "curre…"
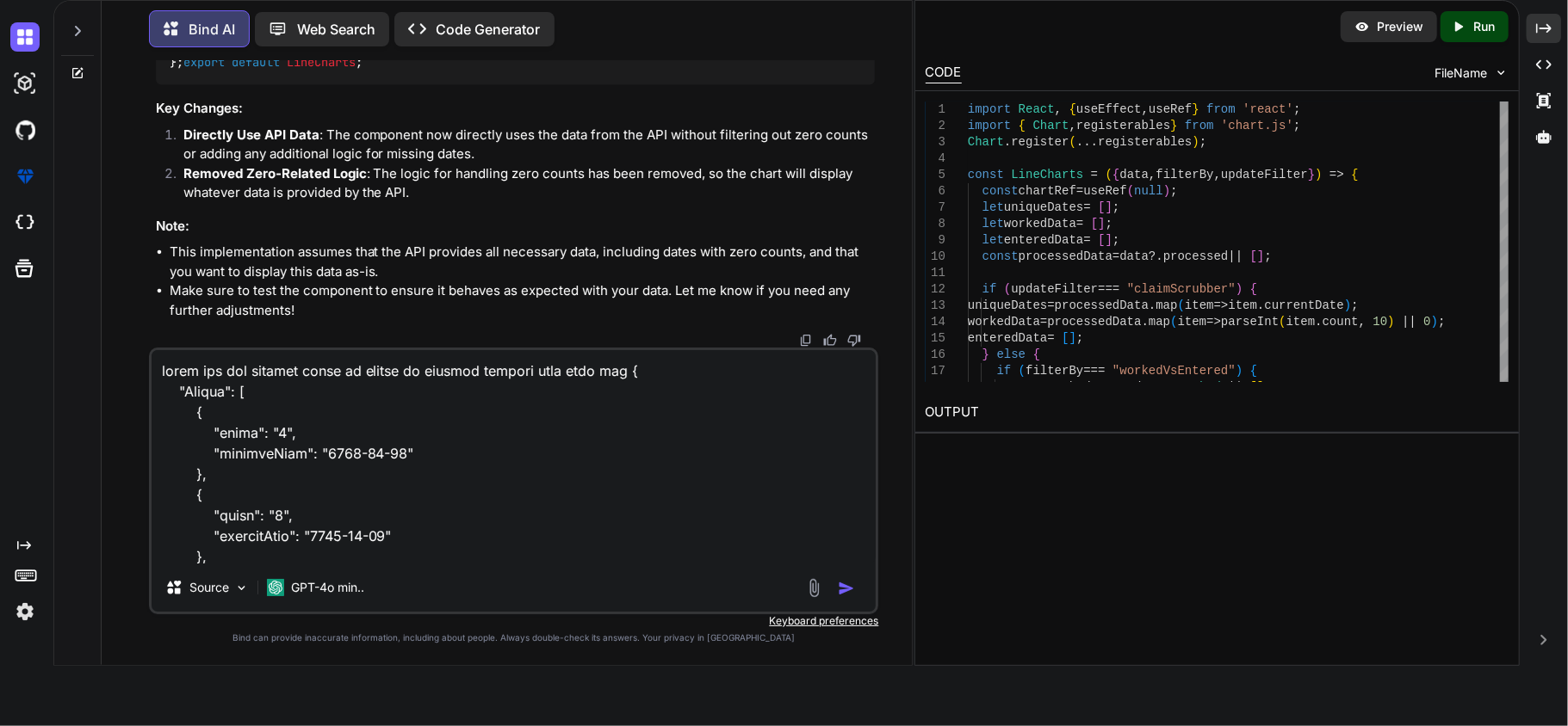
scroll to position [1405, 0]
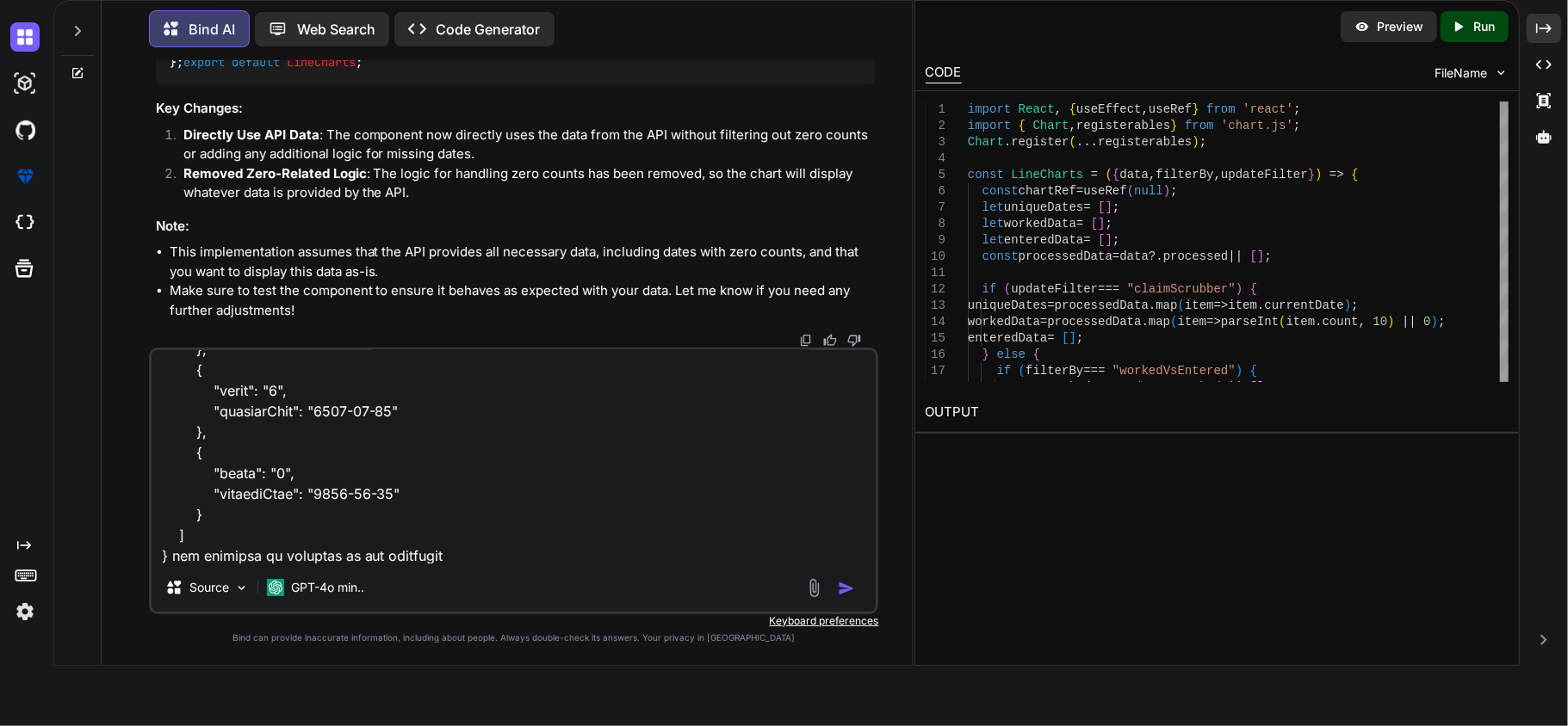
type textarea "still its not display point on graphs im getting correct reps form api { "Worke…"
click at [848, 584] on img "button" at bounding box center [846, 588] width 17 height 17
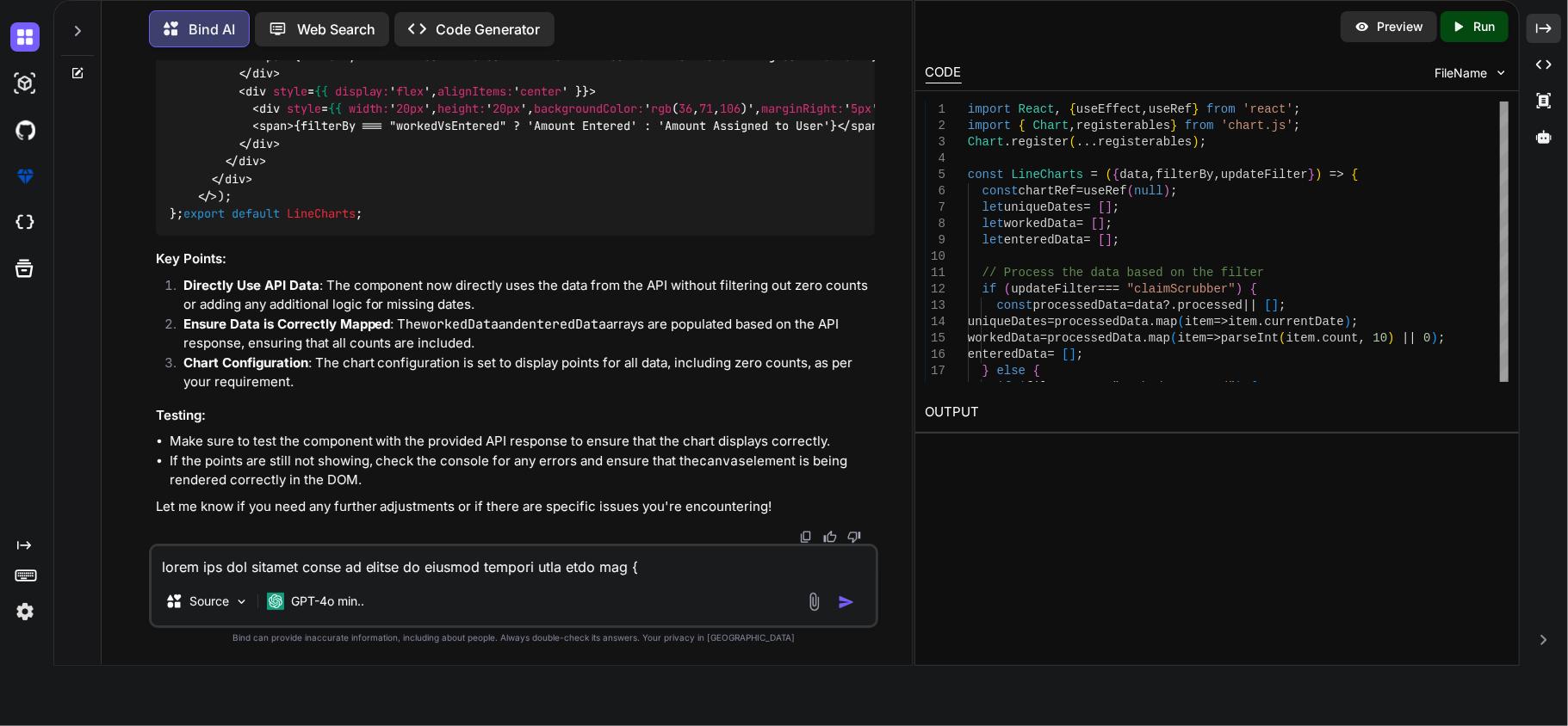
scroll to position [25025, 0]
click at [482, 575] on textarea at bounding box center [513, 562] width 725 height 31
paste textarea "{ "success": true, "data": { "Worked": [ { "count": "2", "currentDate": "[DATE]…"
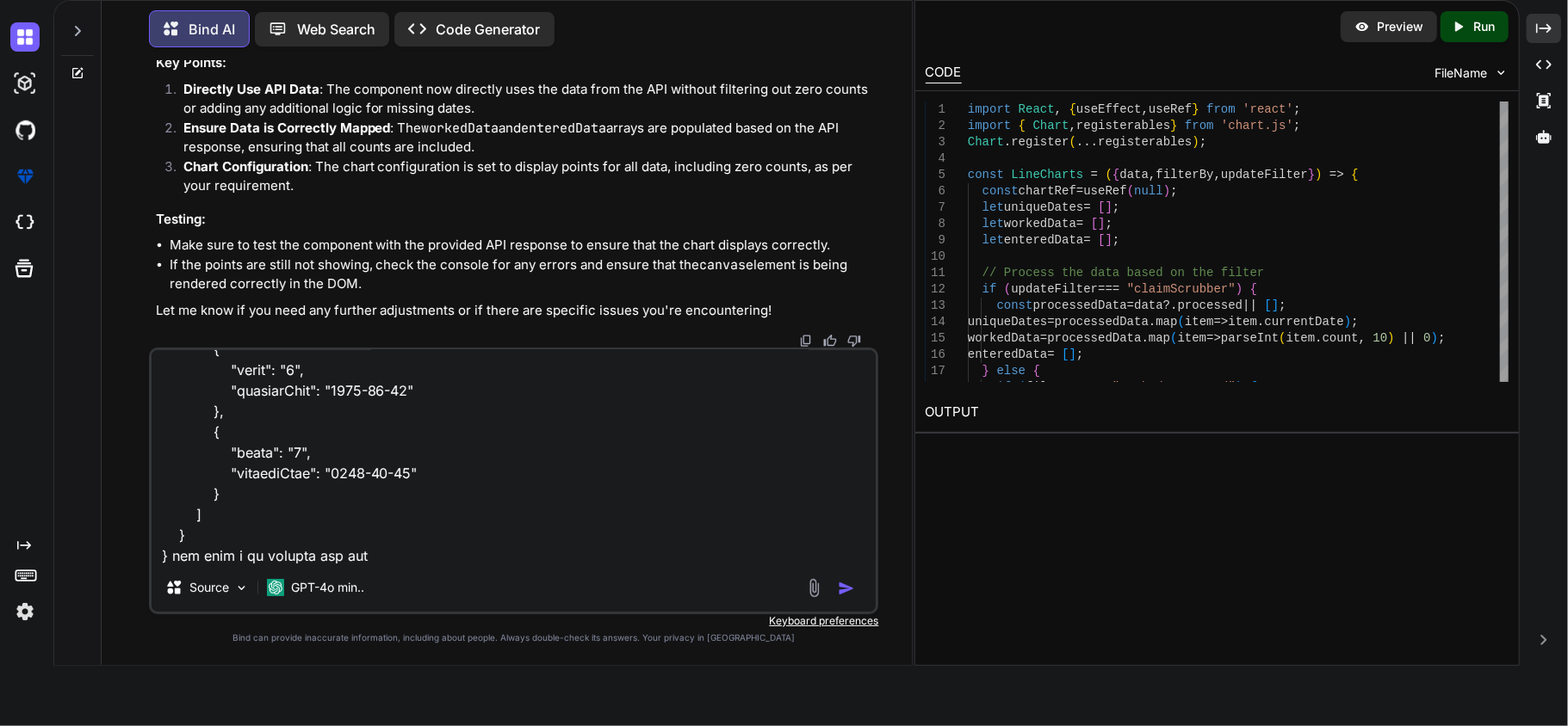
click at [494, 555] on textarea at bounding box center [513, 456] width 725 height 213
paste textarea "workedDates []"
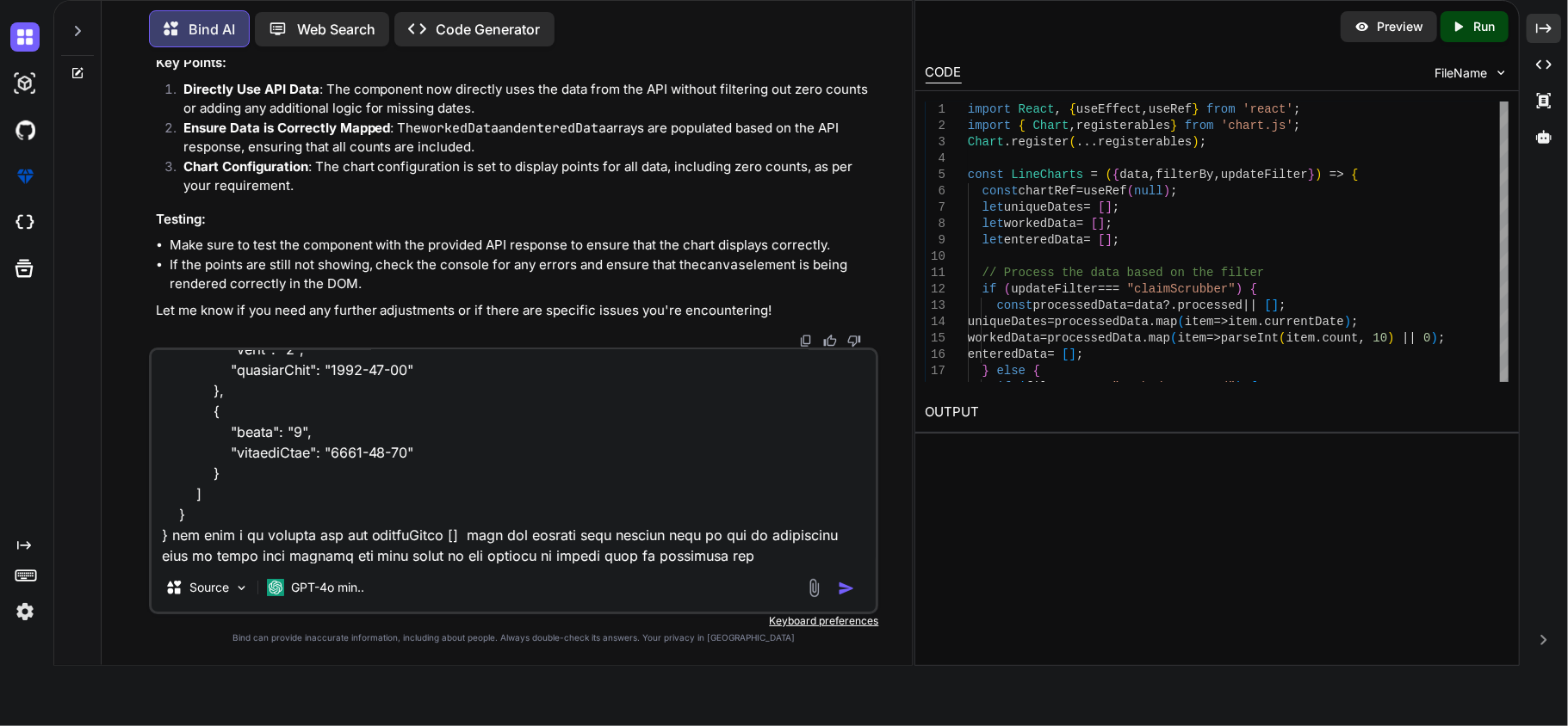
type textarea "why not showing because in my data its give response { "success": true, "data":…"
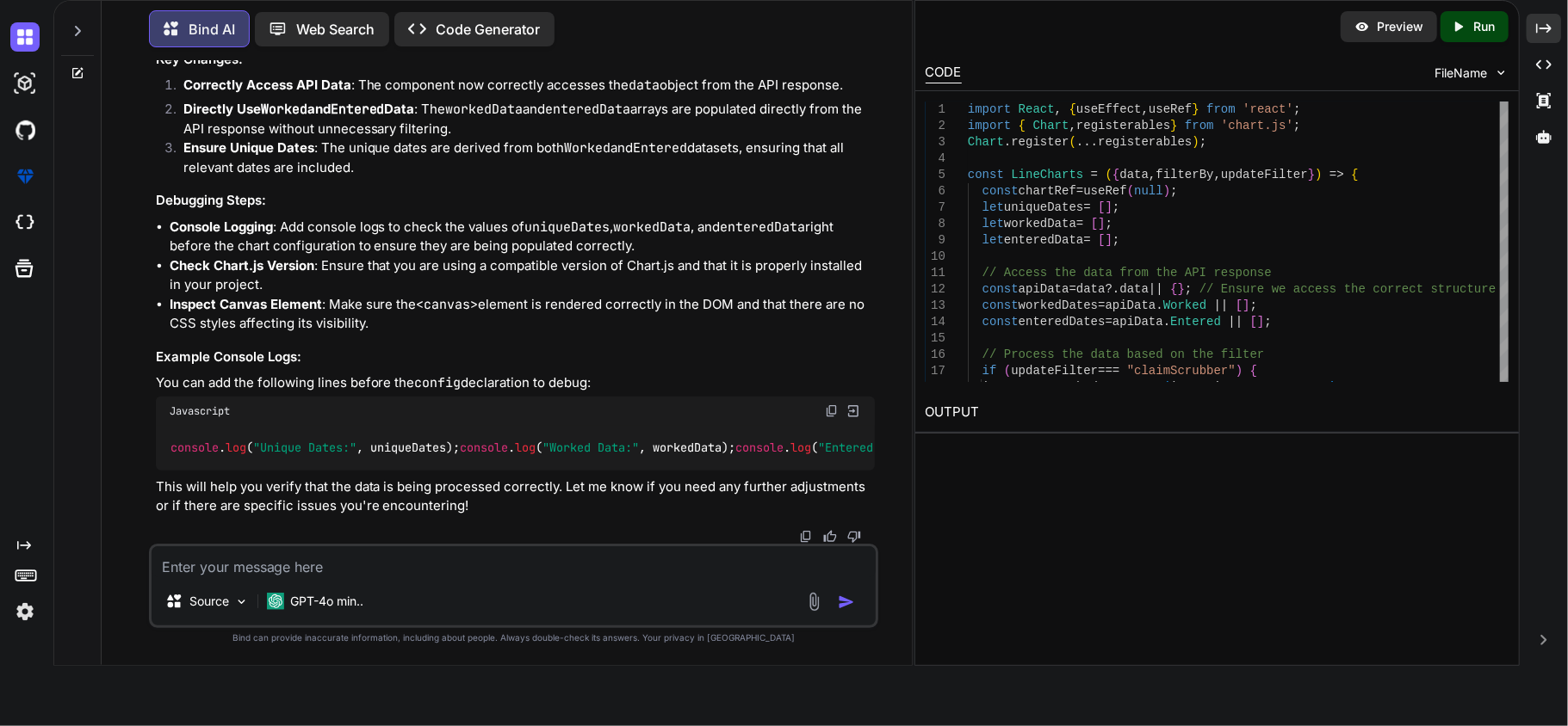
scroll to position [30854, 0]
click at [832, 404] on img at bounding box center [832, 411] width 14 height 14
click at [504, 562] on textarea at bounding box center [513, 562] width 725 height 31
type textarea "why do unize date just removed it"
